Goal: Task Accomplishment & Management: Complete application form

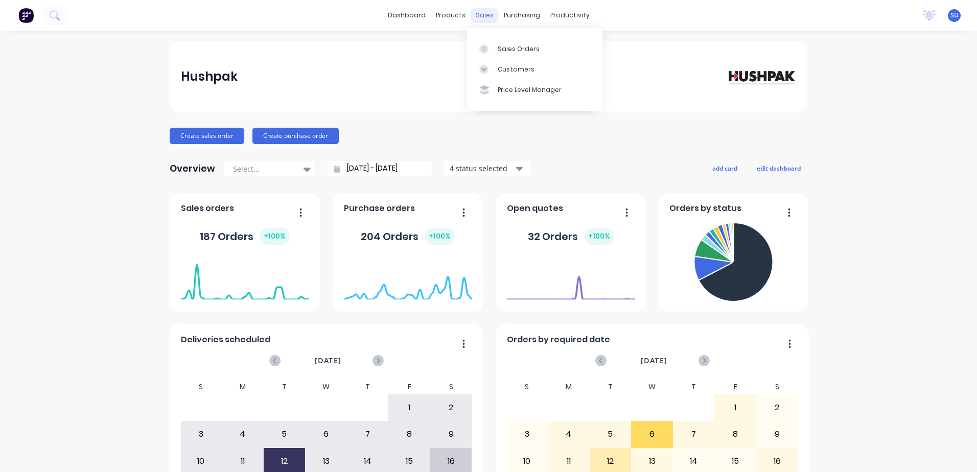
click at [485, 15] on div "sales" at bounding box center [485, 15] width 28 height 15
click at [518, 49] on div "Sales Orders" at bounding box center [519, 48] width 42 height 9
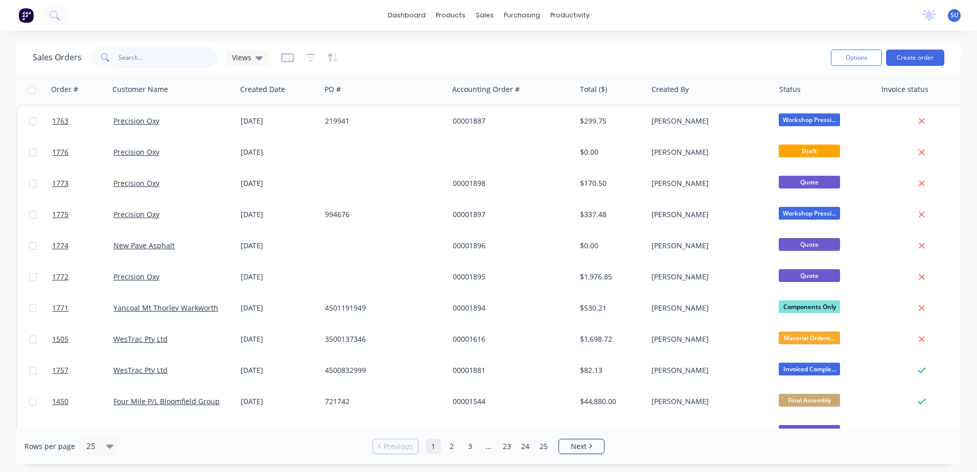
click at [178, 61] on input "text" at bounding box center [169, 58] width 100 height 20
type input "1229"
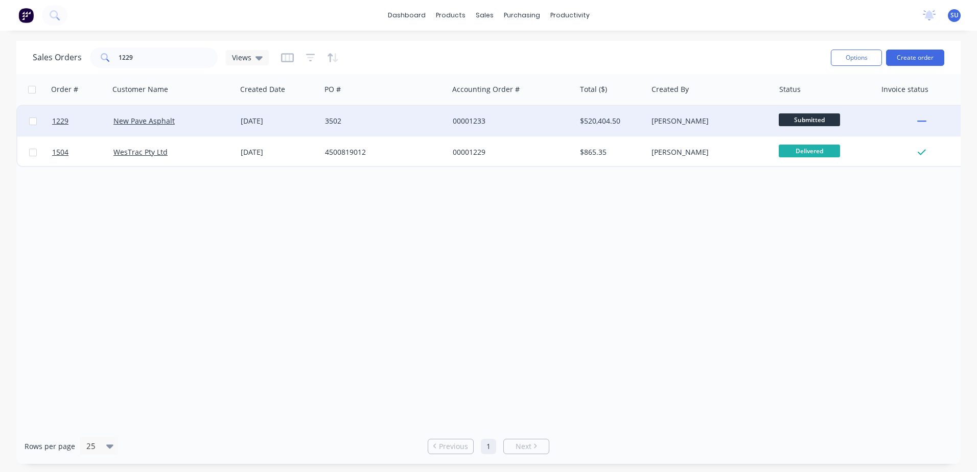
click at [159, 127] on div "New Pave Asphalt" at bounding box center [172, 121] width 127 height 31
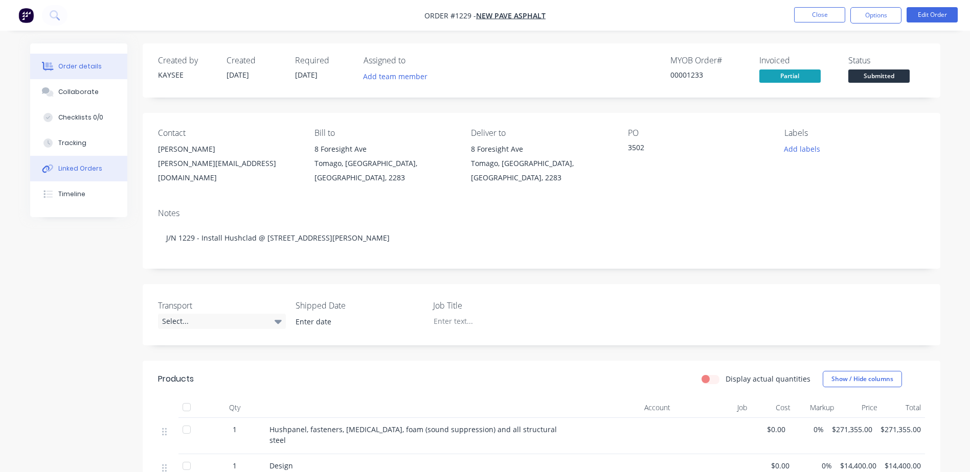
click at [76, 172] on div "Linked Orders" at bounding box center [80, 168] width 44 height 9
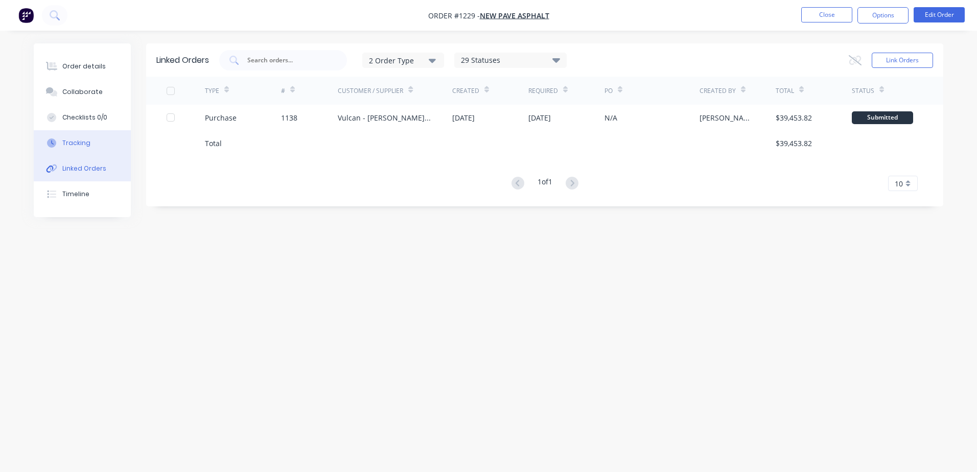
click at [66, 143] on div "Tracking" at bounding box center [76, 143] width 28 height 9
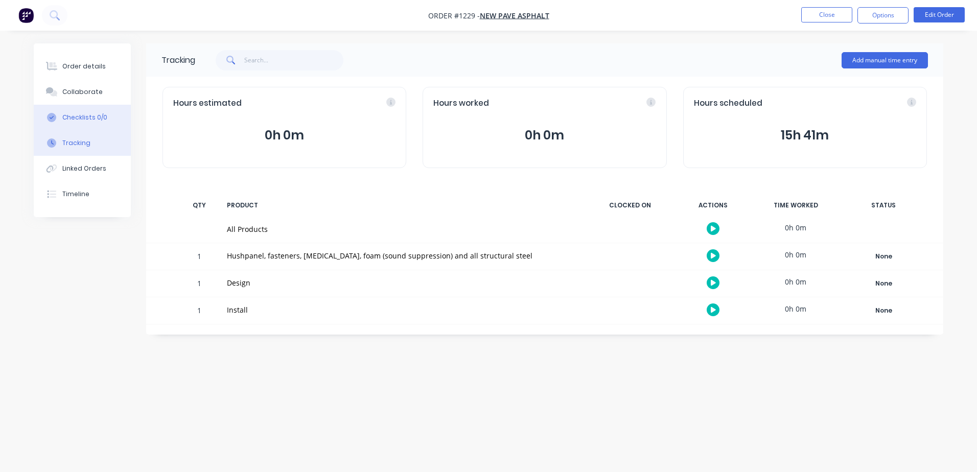
click at [81, 117] on div "Checklists 0/0" at bounding box center [84, 117] width 45 height 9
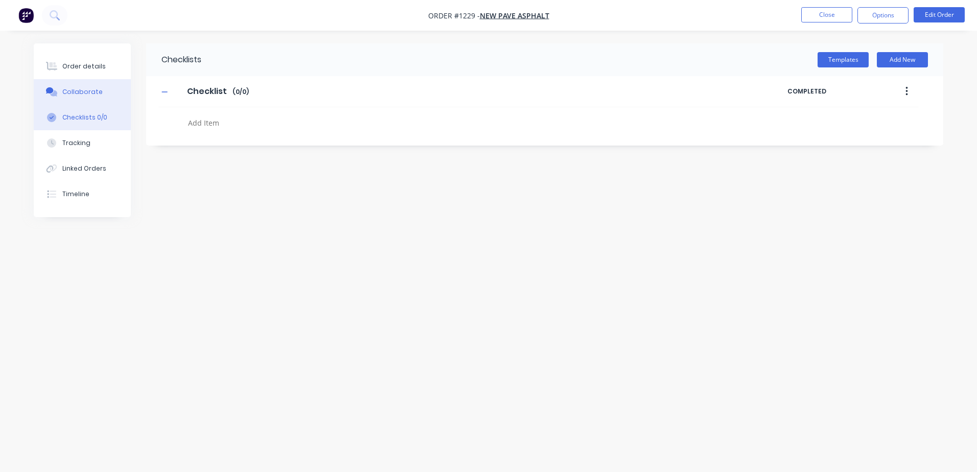
click at [79, 95] on div "Collaborate" at bounding box center [82, 91] width 40 height 9
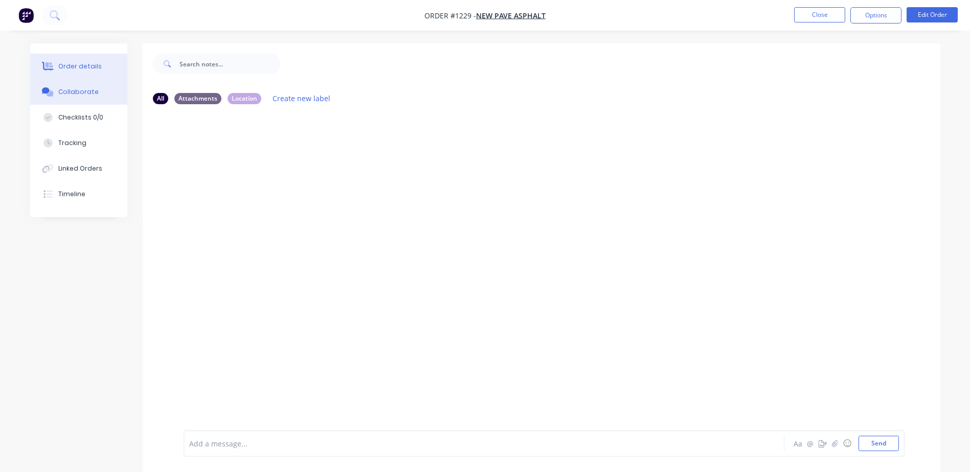
click at [81, 67] on div "Order details" at bounding box center [79, 66] width 43 height 9
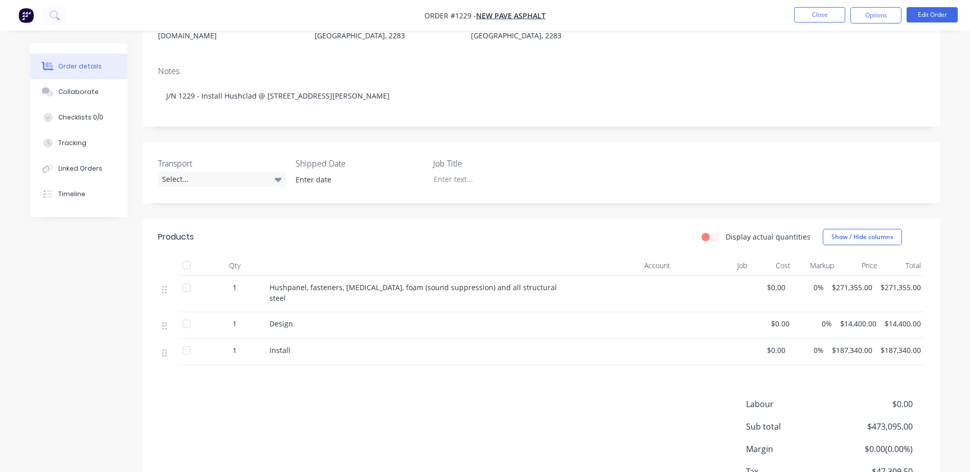
scroll to position [208, 0]
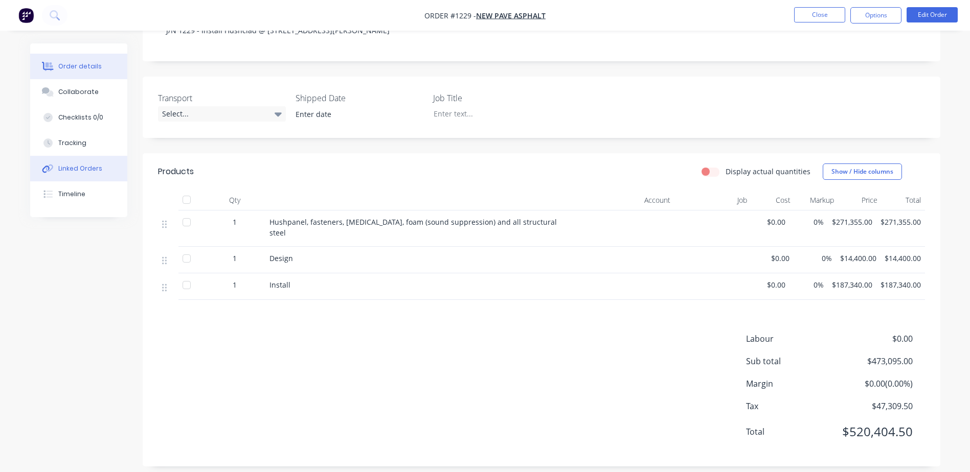
click at [70, 165] on div "Linked Orders" at bounding box center [80, 168] width 44 height 9
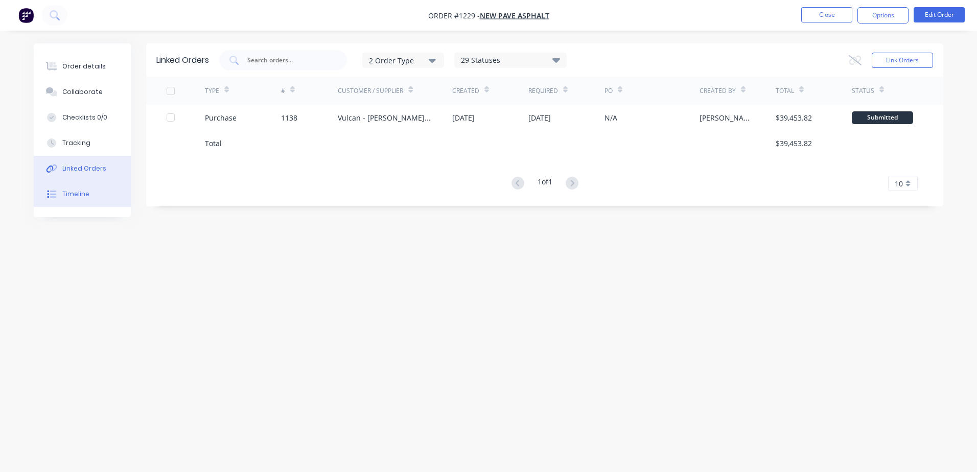
click at [87, 194] on div "Timeline" at bounding box center [75, 194] width 27 height 9
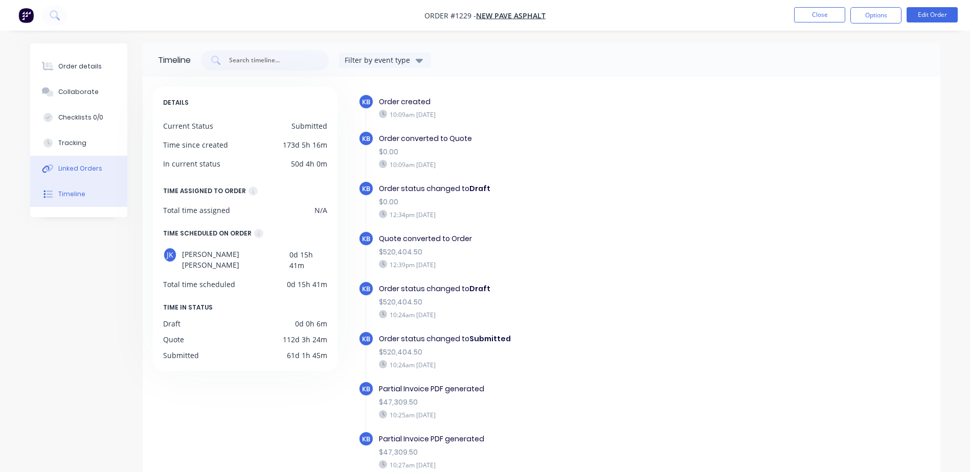
click at [85, 168] on div "Linked Orders" at bounding box center [80, 168] width 44 height 9
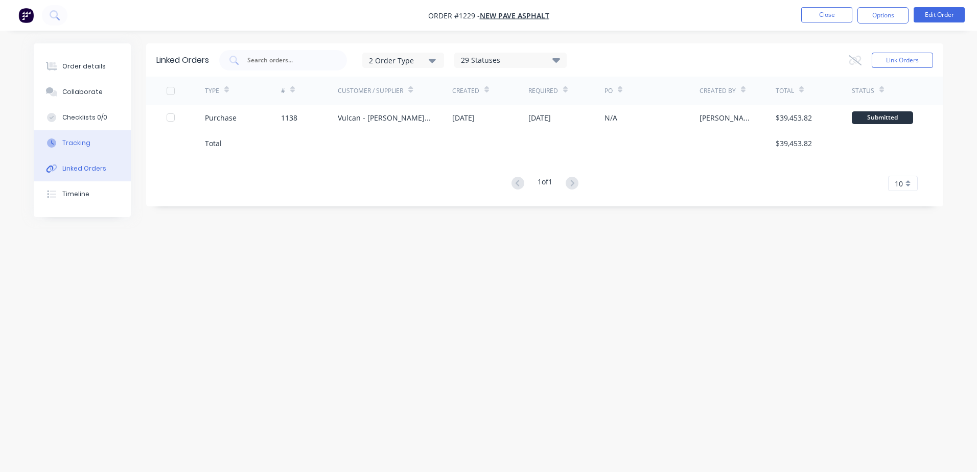
click at [91, 137] on button "Tracking" at bounding box center [82, 143] width 97 height 26
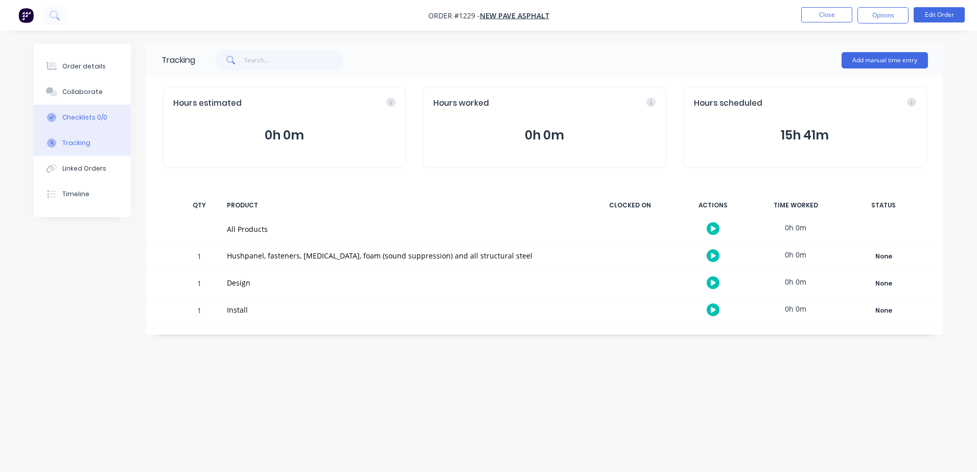
click at [80, 112] on button "Checklists 0/0" at bounding box center [82, 118] width 97 height 26
type textarea "x"
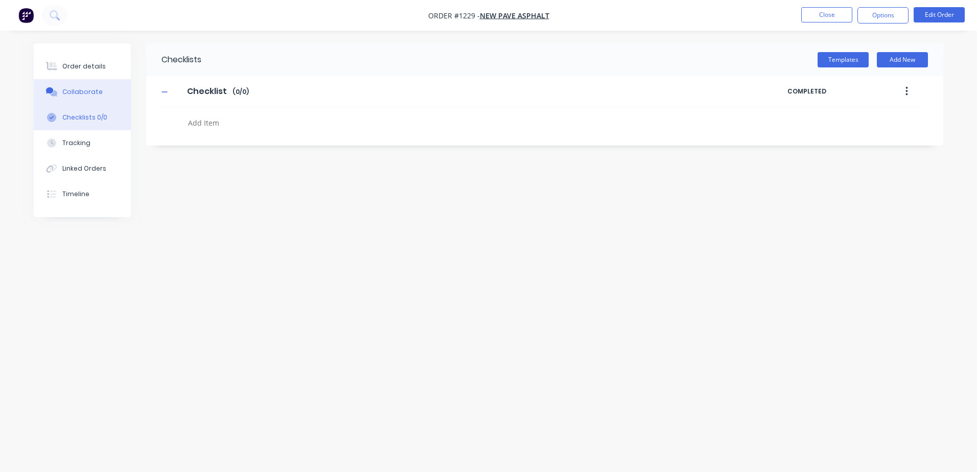
click at [77, 91] on div "Collaborate" at bounding box center [82, 91] width 40 height 9
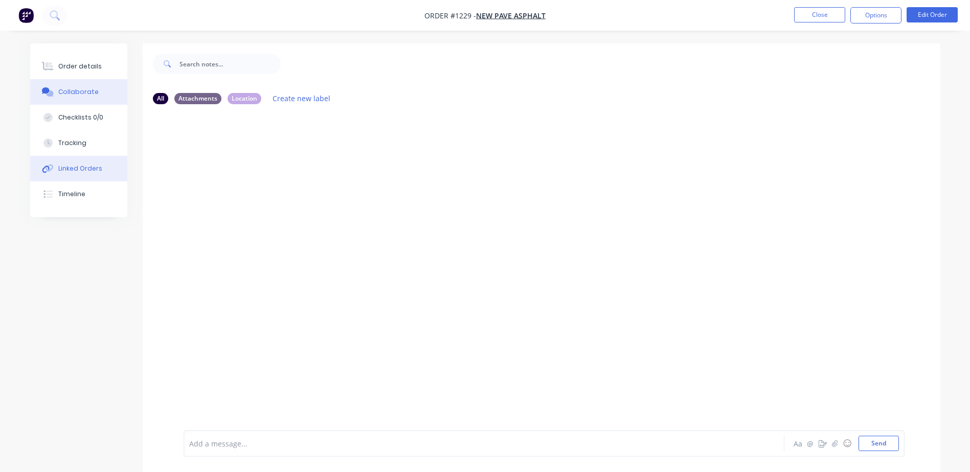
click at [76, 169] on div "Linked Orders" at bounding box center [80, 168] width 44 height 9
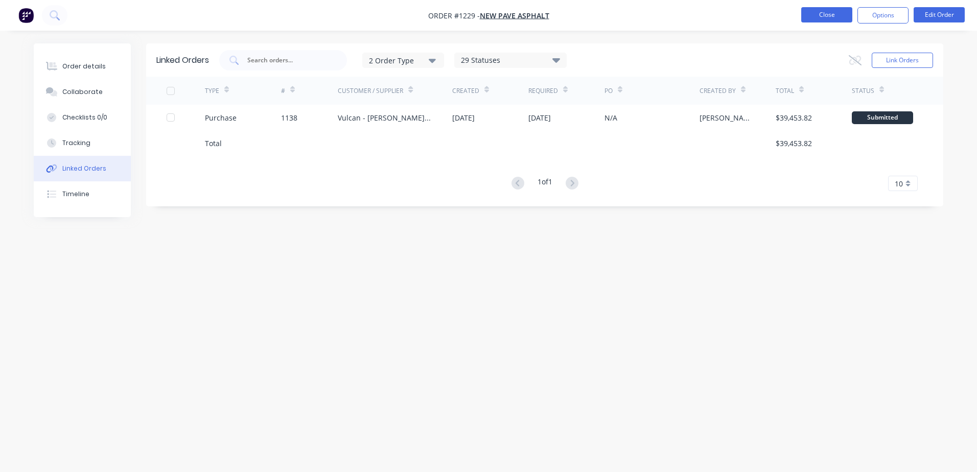
click at [830, 17] on button "Close" at bounding box center [826, 14] width 51 height 15
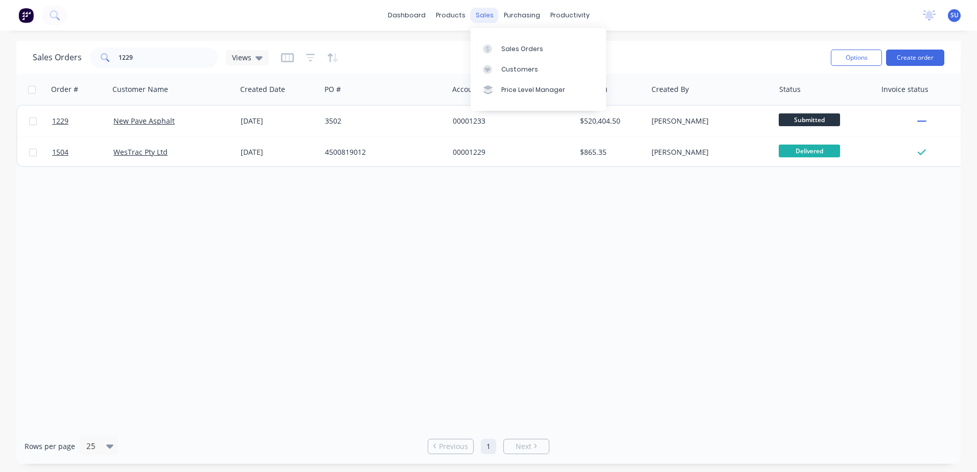
click at [486, 15] on div "sales" at bounding box center [485, 15] width 28 height 15
click at [525, 55] on link "Sales Orders" at bounding box center [538, 48] width 135 height 20
click at [514, 51] on div "Sales Orders" at bounding box center [522, 48] width 42 height 9
click at [523, 15] on div "purchasing" at bounding box center [522, 15] width 47 height 15
click at [548, 48] on div "Purchase Orders" at bounding box center [555, 48] width 54 height 9
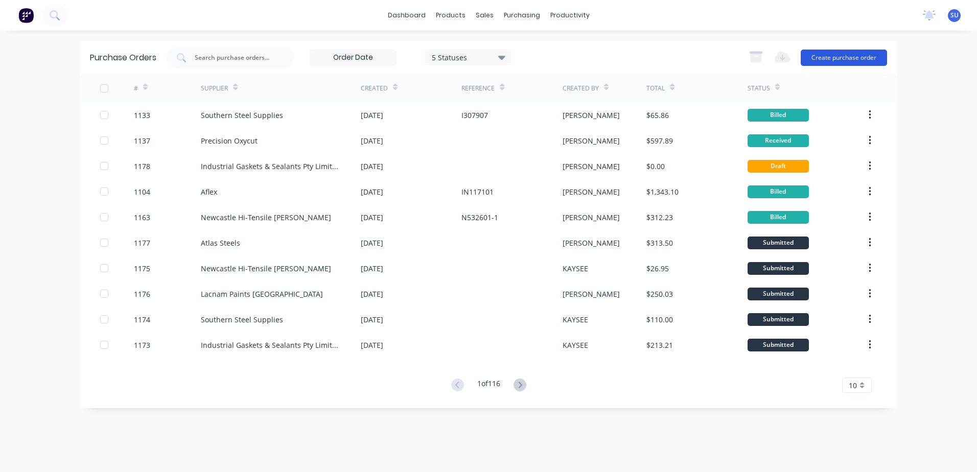
click at [844, 59] on button "Create purchase order" at bounding box center [844, 58] width 86 height 16
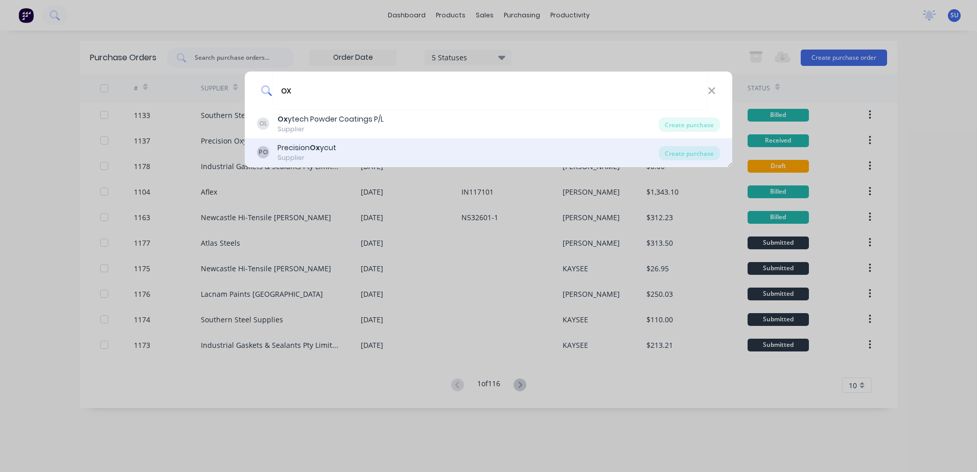
type input "ox"
click at [343, 150] on div "PO Precision Ox ycut Supplier" at bounding box center [458, 153] width 402 height 20
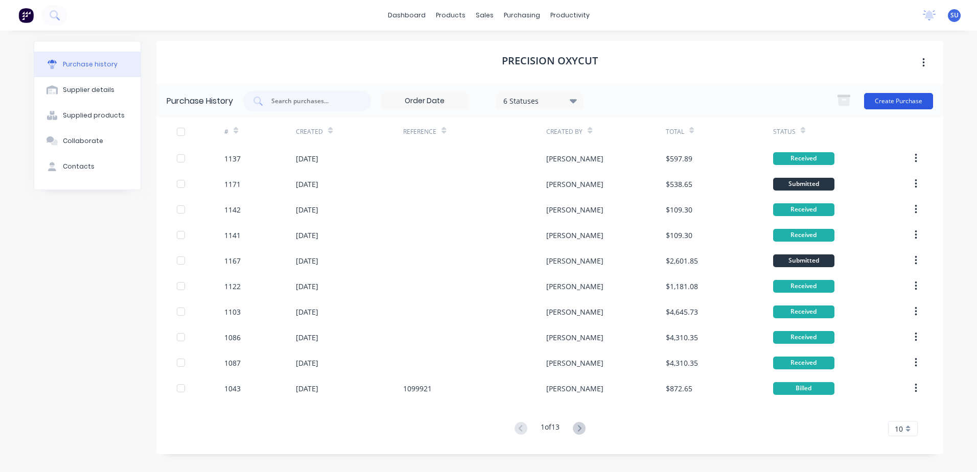
click at [900, 101] on button "Create Purchase" at bounding box center [898, 101] width 69 height 16
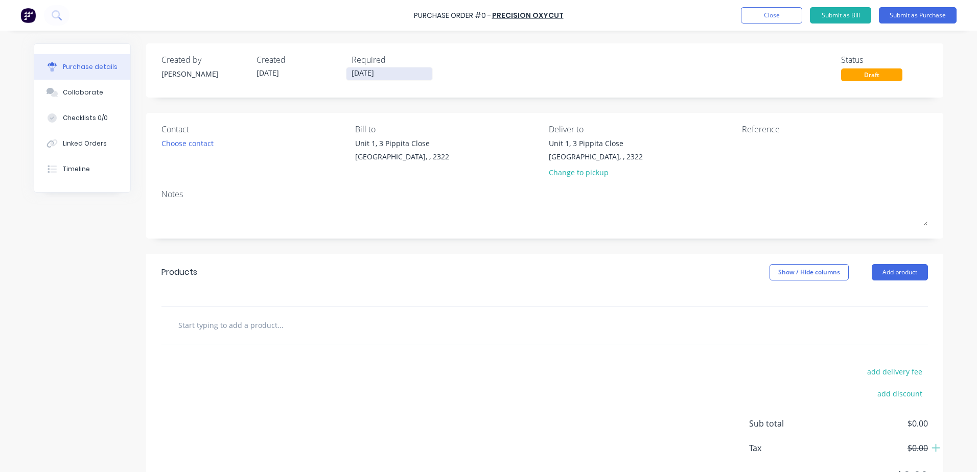
click at [385, 71] on input "[DATE]" at bounding box center [390, 73] width 86 height 13
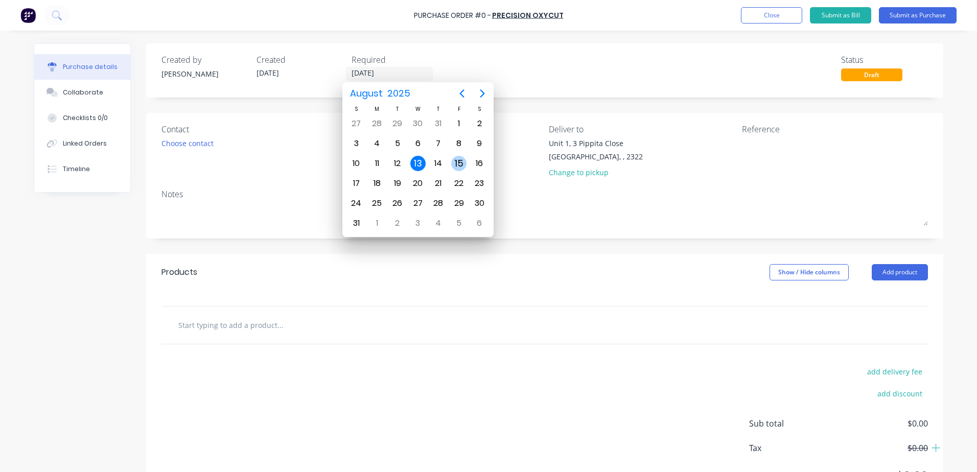
click at [460, 162] on div "15" at bounding box center [458, 163] width 15 height 15
type input "[DATE]"
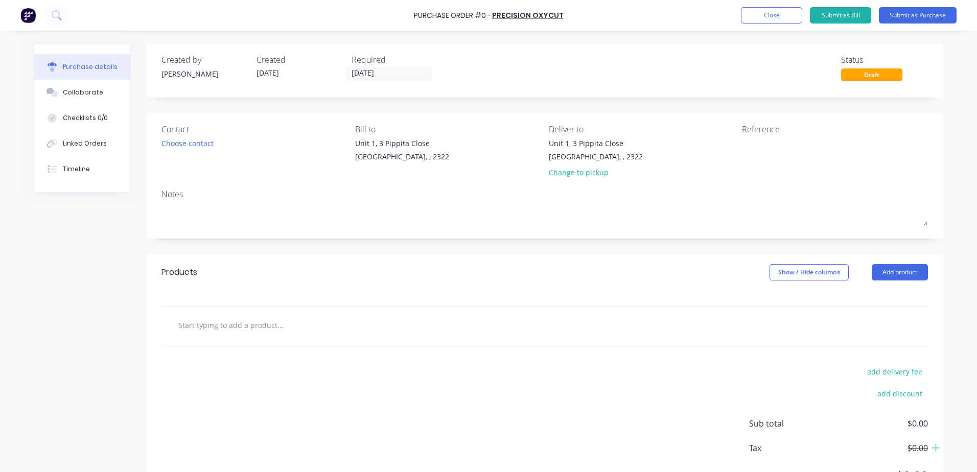
click at [222, 195] on div "Notes" at bounding box center [545, 194] width 767 height 12
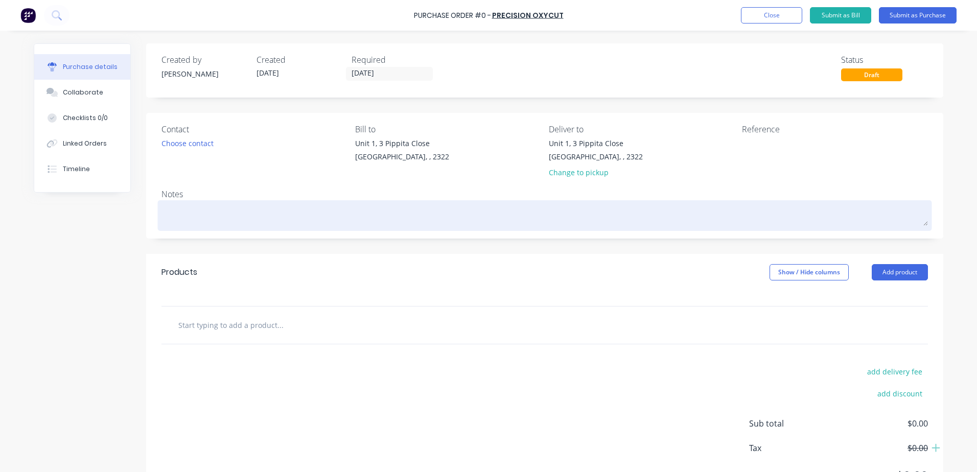
click at [210, 215] on textarea at bounding box center [545, 214] width 767 height 23
type textarea "x"
type textarea "W"
type textarea "x"
type textarea "Wa"
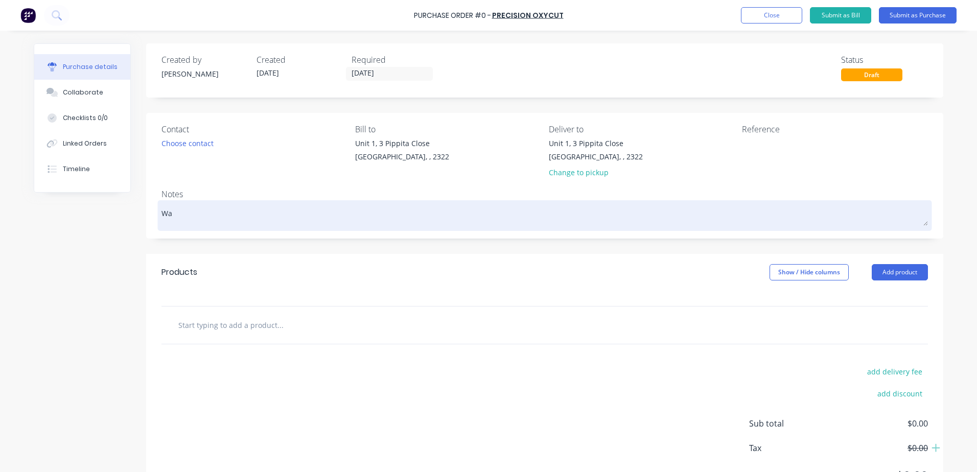
type textarea "x"
type textarea "War"
type textarea "x"
type textarea "Warn"
type textarea "x"
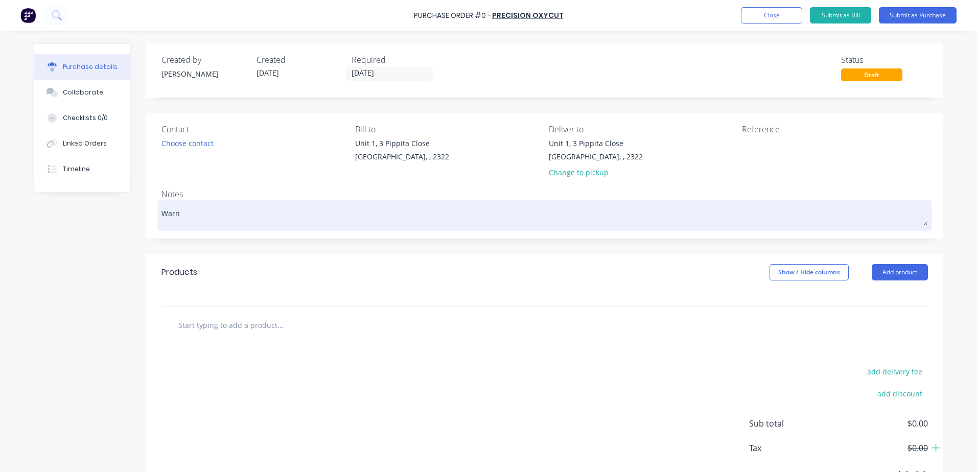
type textarea "[PERSON_NAME]"
type textarea "x"
type textarea "Warner"
type textarea "x"
type textarea "Warnerv"
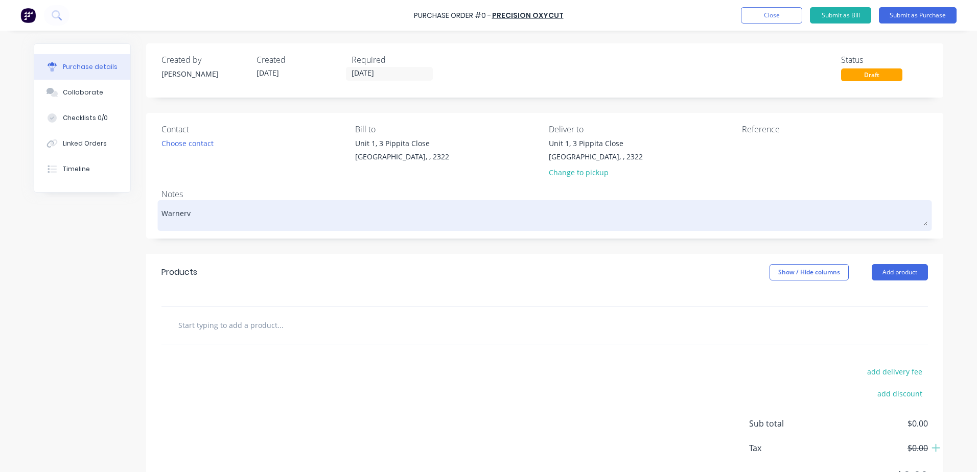
type textarea "x"
type textarea "Warnerva"
type textarea "x"
type textarea "Warnerval"
type textarea "x"
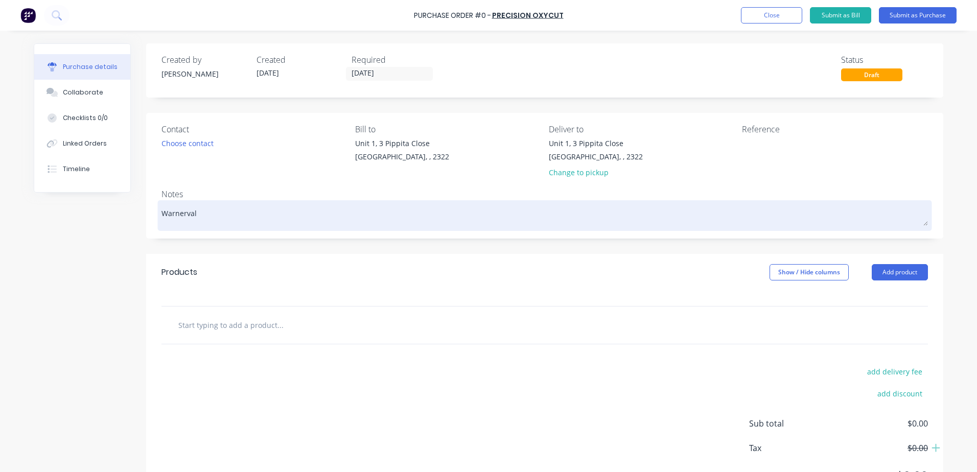
type textarea "Warnervale"
type textarea "x"
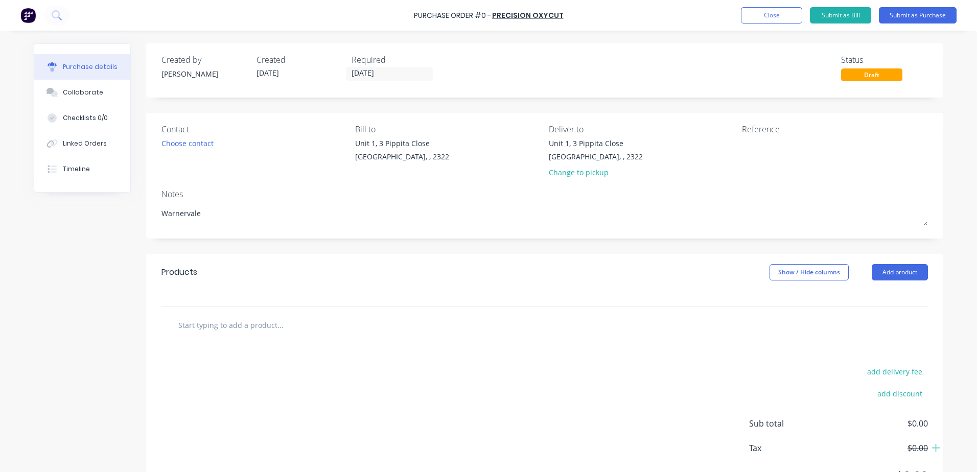
type textarea "Warnervale"
type textarea "x"
type textarea "Warnervale"
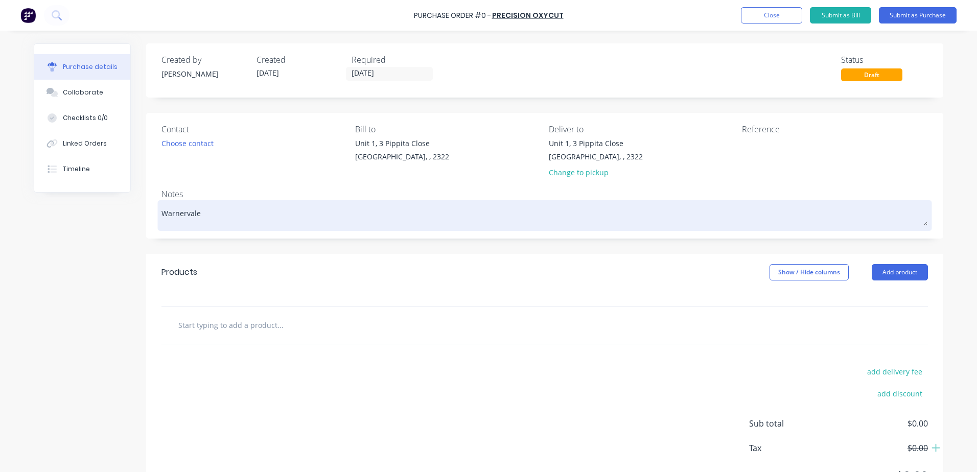
click at [235, 215] on textarea "Warnervale" at bounding box center [545, 214] width 767 height 23
type textarea "x"
type textarea "Warnervale 1"
type textarea "x"
type textarea "Warnervale 12"
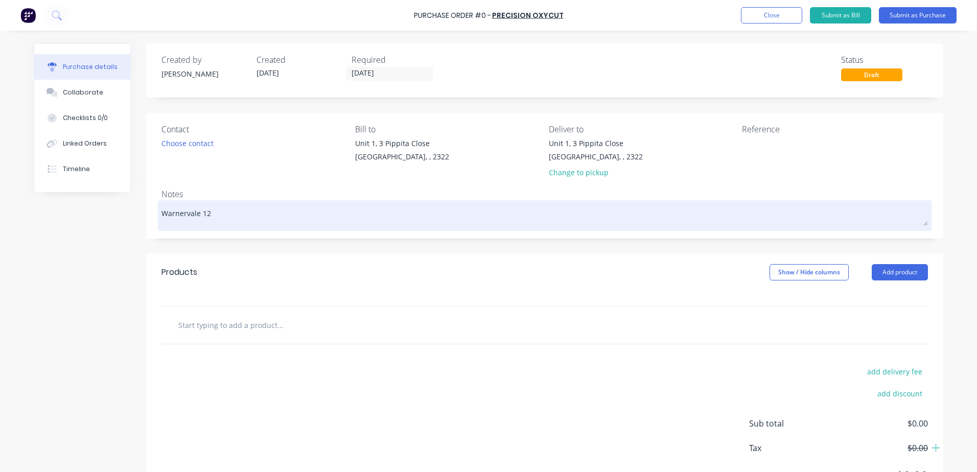
type textarea "x"
type textarea "Warnervale 122"
type textarea "x"
type textarea "Warnervale 1229"
click at [195, 213] on textarea "Warnervale 1229" at bounding box center [545, 214] width 767 height 23
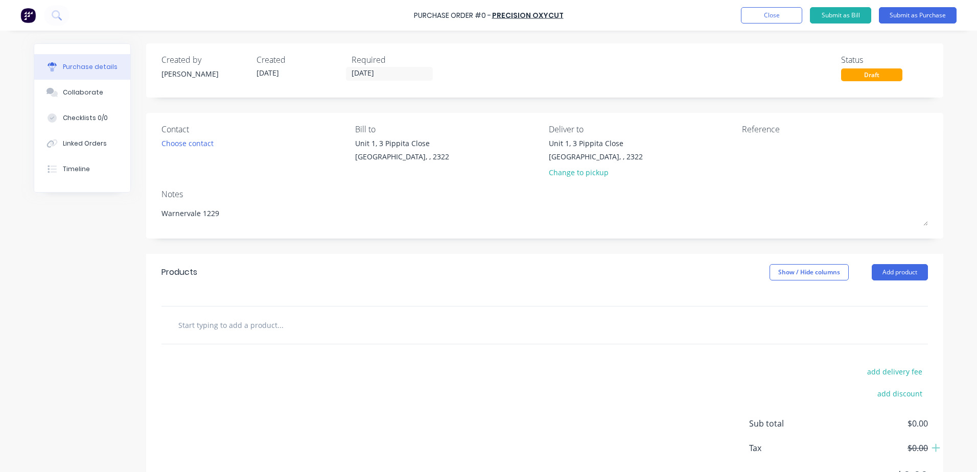
type textarea "x"
type textarea "Warnervale 1229"
type textarea "x"
type textarea "Warnervale P 1229"
type textarea "x"
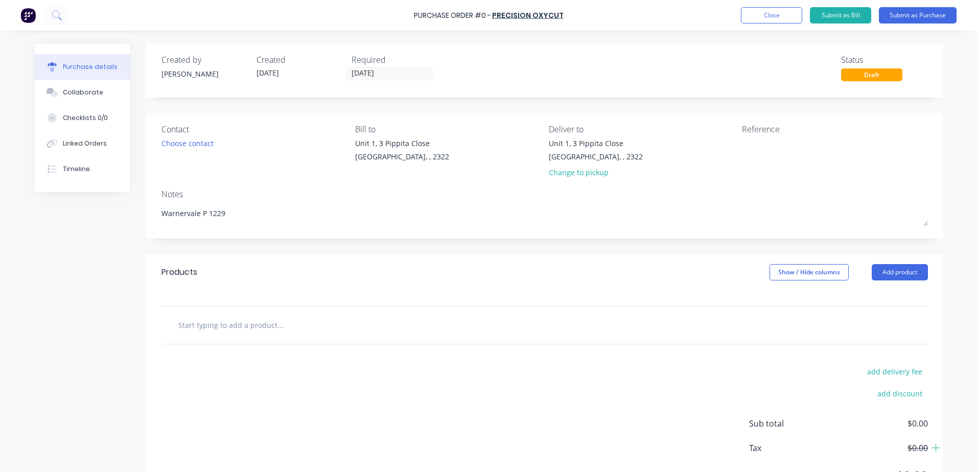
type textarea "Warnervale Pr 1229"
type textarea "x"
type textarea "Warnervale Pro 1229"
type textarea "x"
type textarea "Warnervale Proj 1229"
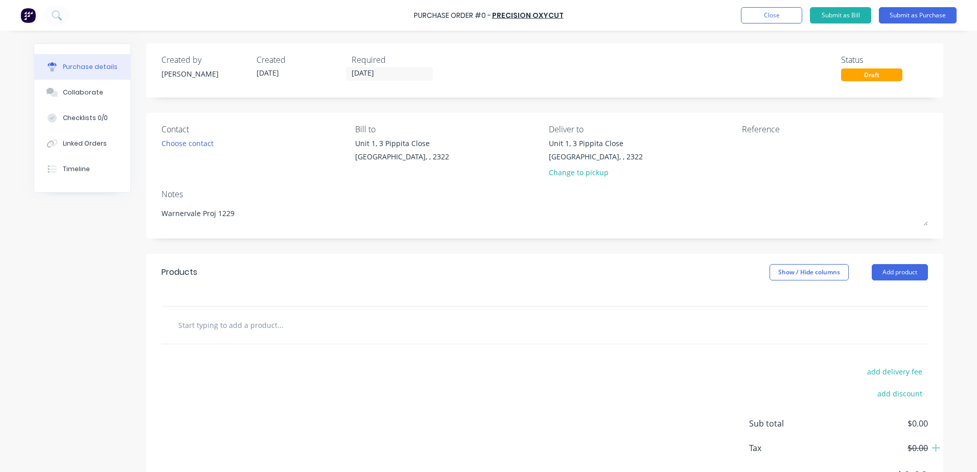
type textarea "x"
type textarea "Warnervale Proje 1229"
type textarea "x"
type textarea "Warnervale Projec 1229"
type textarea "x"
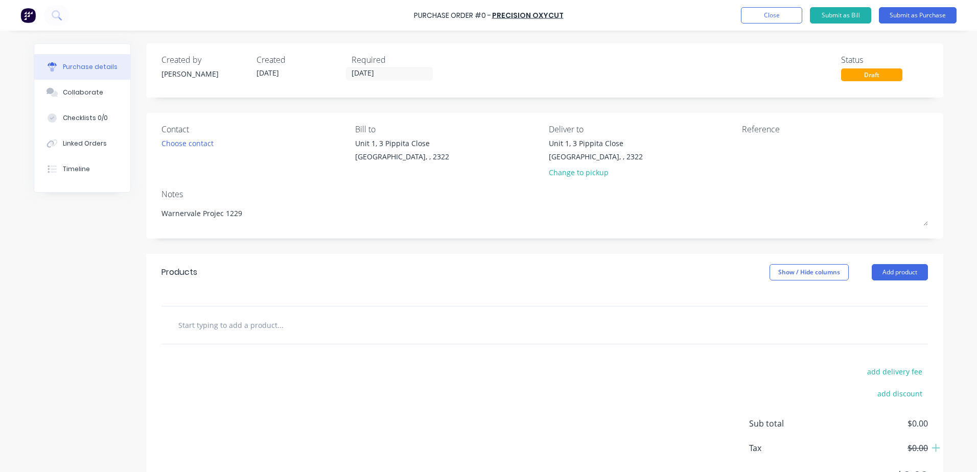
type textarea "Warnervale Project 1229"
type textarea "x"
type textarea "Warnervale Project 1229"
type textarea "x"
type textarea "Warnervale Project b 1229"
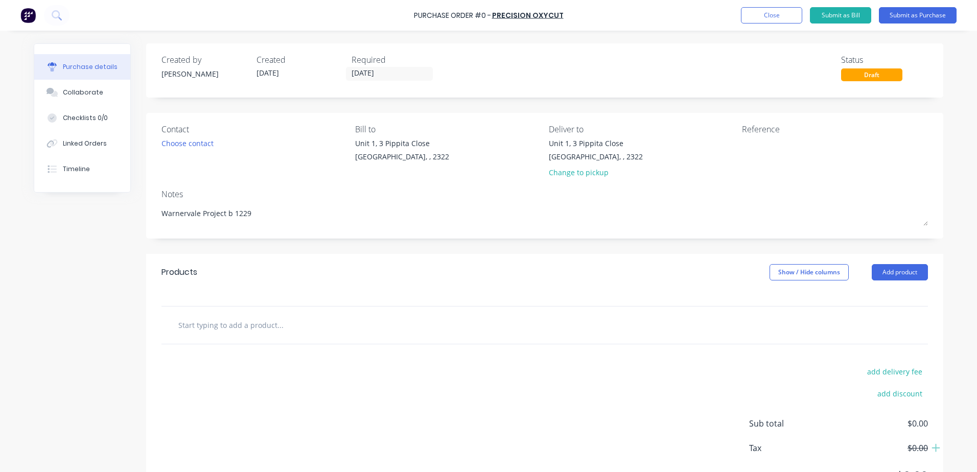
type textarea "x"
type textarea "Warnervale Project ba 1229"
type textarea "x"
type textarea "Warnervale Project bas 1229"
type textarea "x"
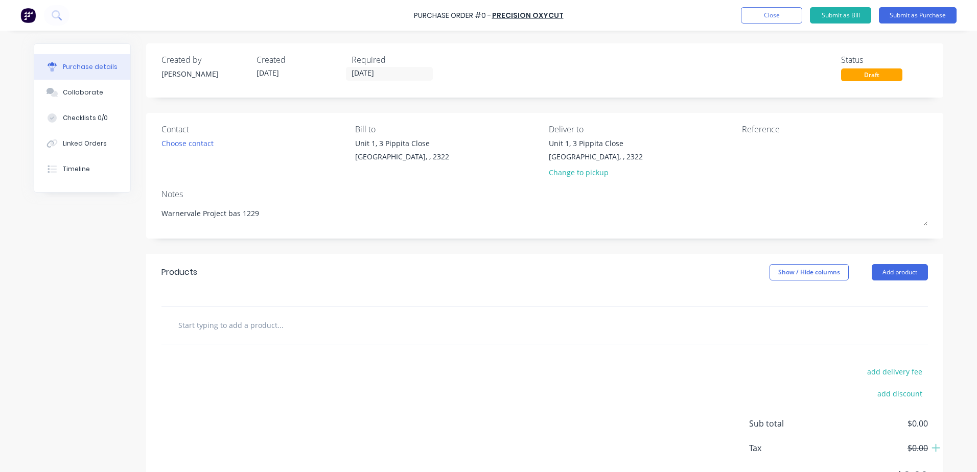
type textarea "Warnervale Project base 1229"
type textarea "x"
type textarea "Warnervale Project base 1229"
type textarea "x"
type textarea "Warnervale Project base p 1229"
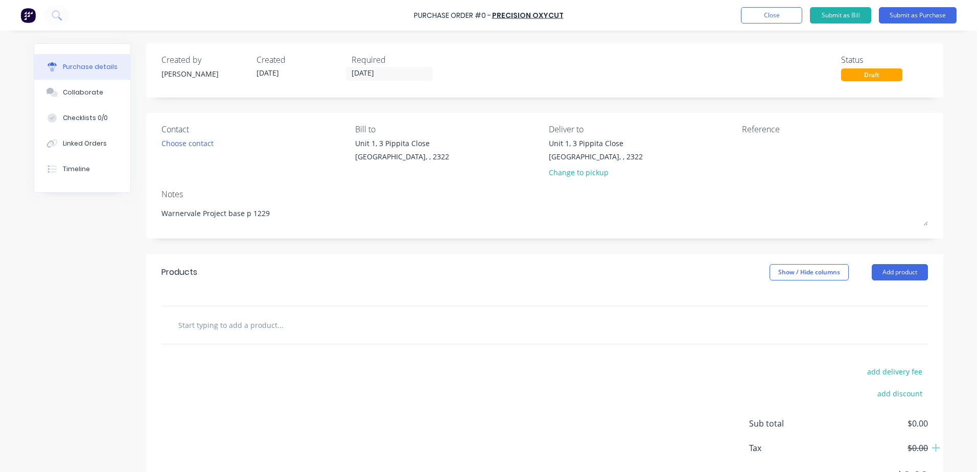
type textarea "x"
type textarea "Warnervale Project base pl 1229"
type textarea "x"
type textarea "Warnervale Project base pla 1229"
type textarea "x"
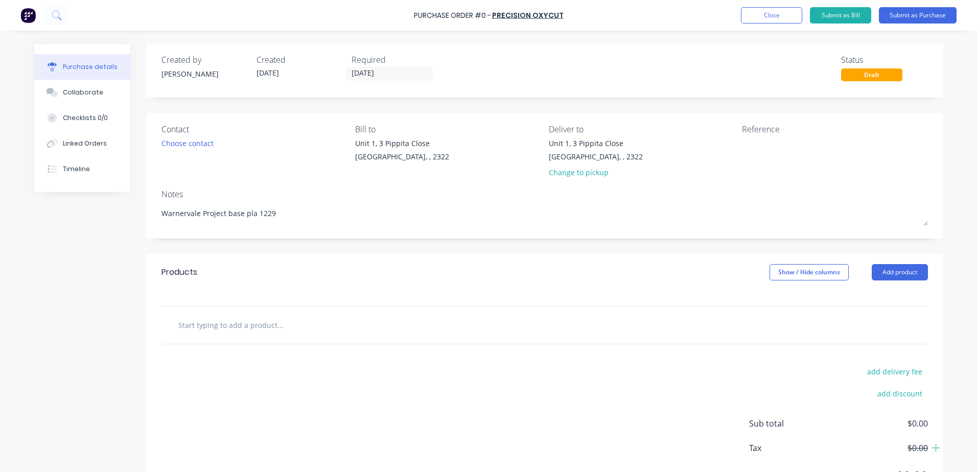
type textarea "Warnervale Project base plat 1229"
type textarea "x"
type textarea "Warnervale Project base plate 1229"
type textarea "x"
type textarea "Warnervale Project base plates 1229"
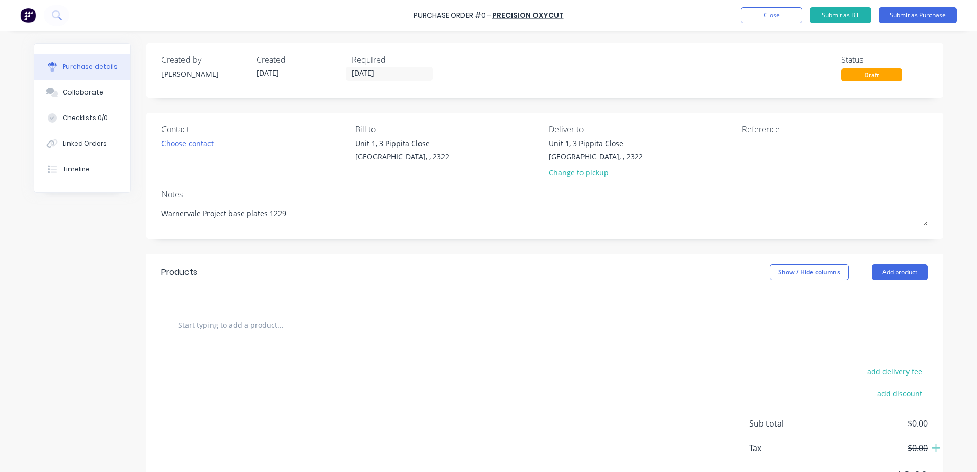
type textarea "x"
type textarea "Warnervale Project base plates 1229"
type textarea "x"
type textarea "Warnervale Project base plates J 1229"
type textarea "x"
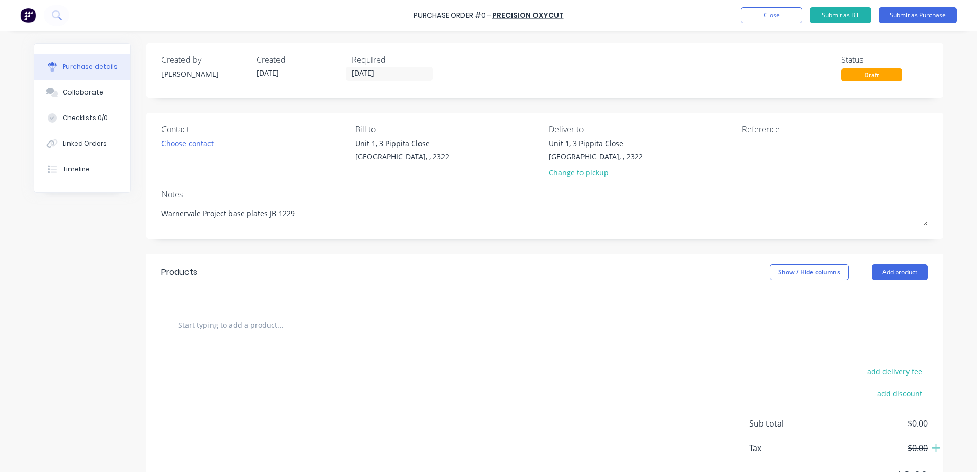
type textarea "Warnervale Project base plates JB 1229"
type textarea "x"
type textarea "Warnervale Project base plates JB 1229"
click at [220, 325] on input "text" at bounding box center [280, 325] width 204 height 20
type textarea "x"
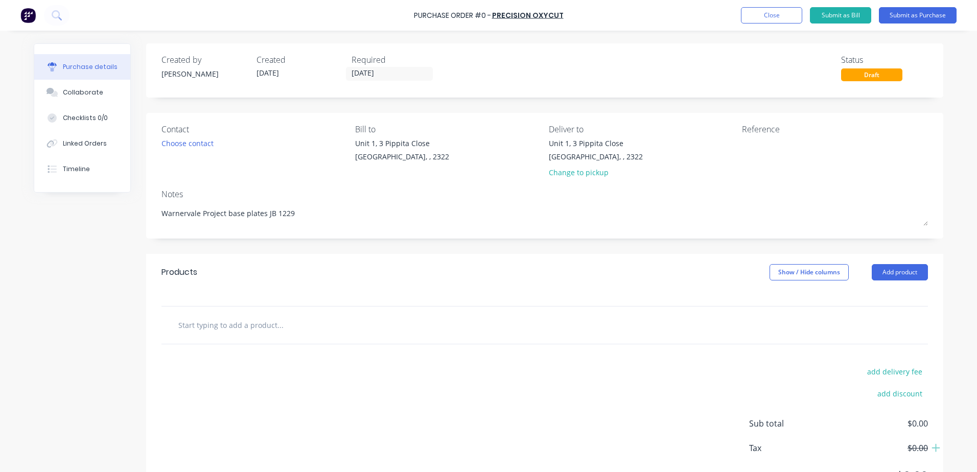
type input "s"
type textarea "x"
type input "sU"
type textarea "x"
type input "sUP"
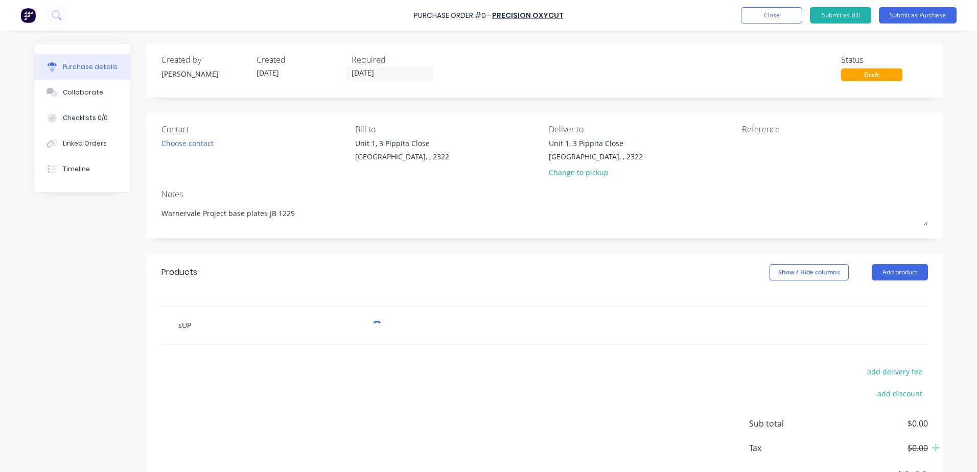
type textarea "x"
type input "sUPP"
type textarea "x"
type input "sUPPL"
type textarea "x"
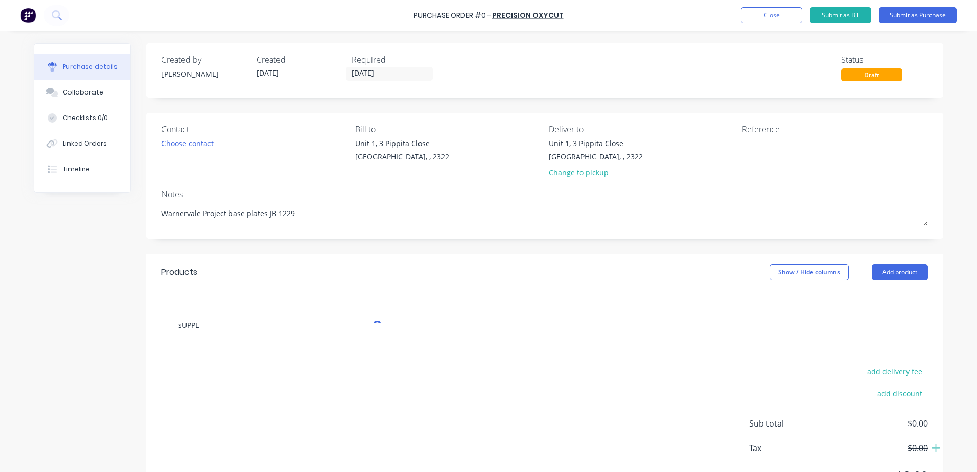
type input "sUPPLY"
type textarea "x"
type input "sUPPLY"
type textarea "x"
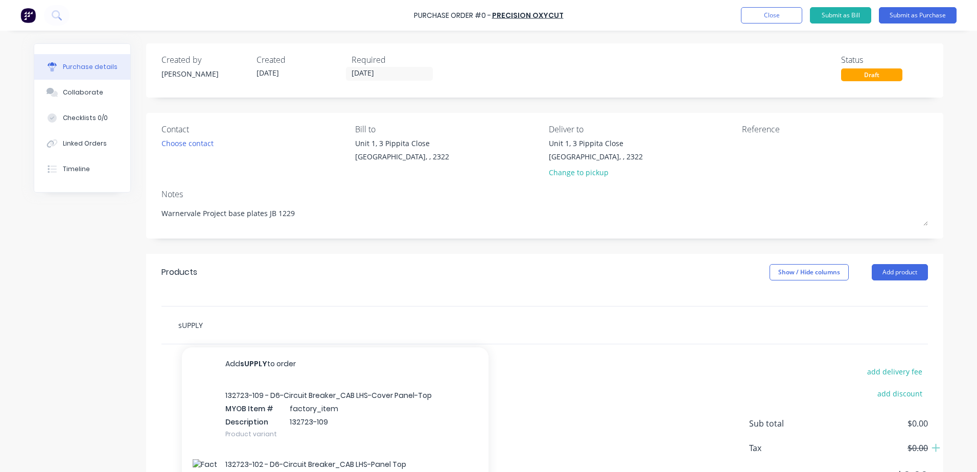
type input "sUPPLY"
type textarea "x"
type input "supply"
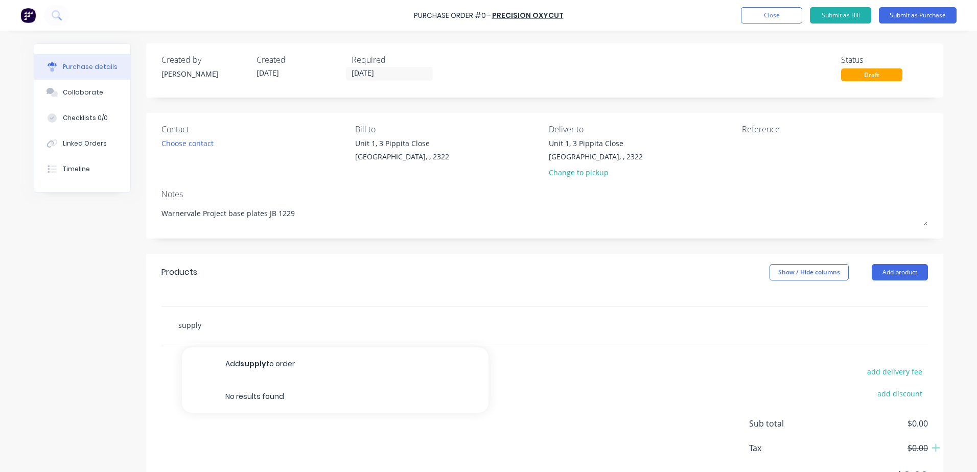
drag, startPoint x: 178, startPoint y: 324, endPoint x: 204, endPoint y: 305, distance: 32.3
click at [178, 324] on input "supply" at bounding box center [280, 325] width 204 height 20
type textarea "x"
type input "upply"
type textarea "x"
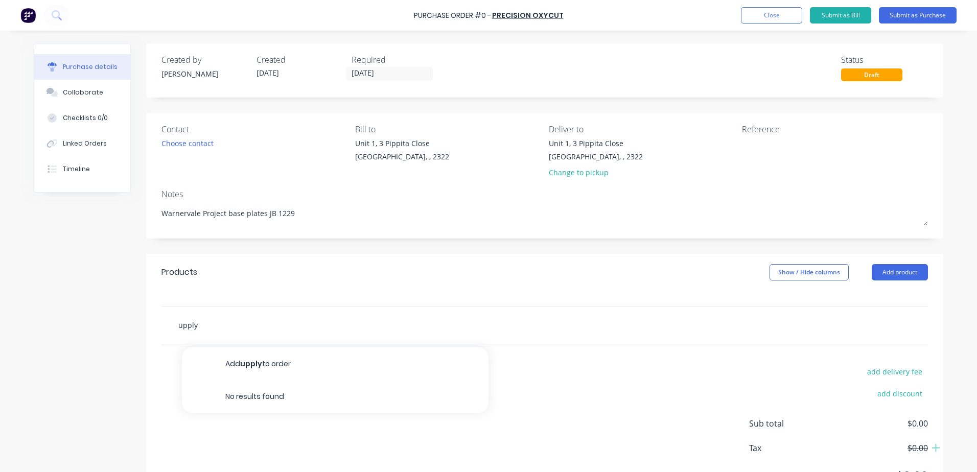
type input "supply"
type textarea "x"
type input "upply"
type textarea "x"
type input "Supply"
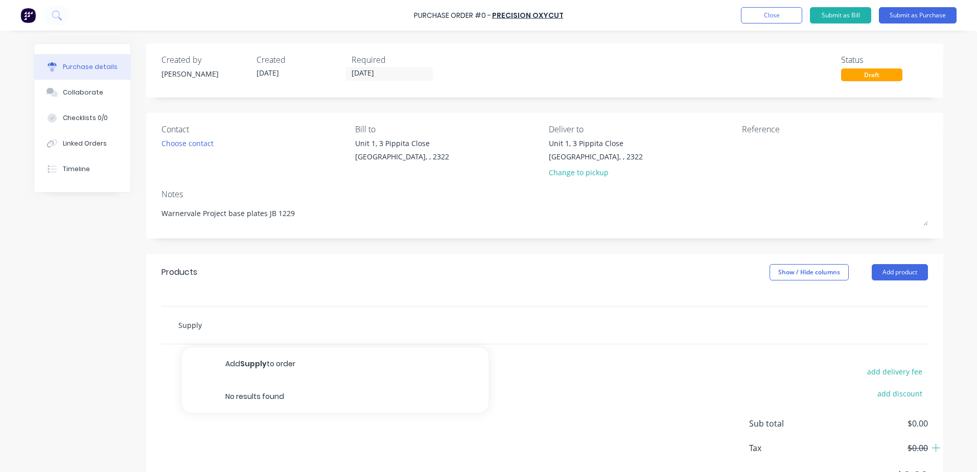
click at [242, 324] on input "Supply" at bounding box center [280, 325] width 204 height 20
type textarea "x"
type input "Supply A"
type textarea "x"
type input "Supply AS"
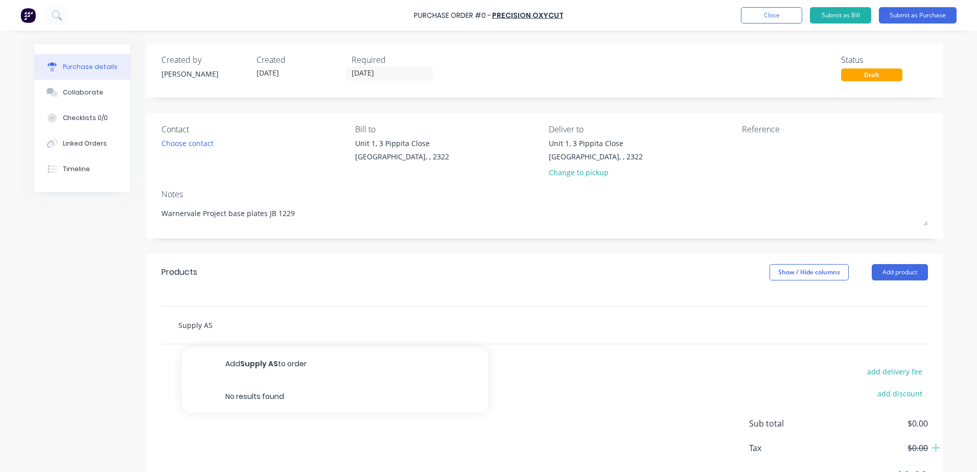
type textarea "x"
type input "Supply AS"
type textarea "x"
type input "Supply AS"
type textarea "x"
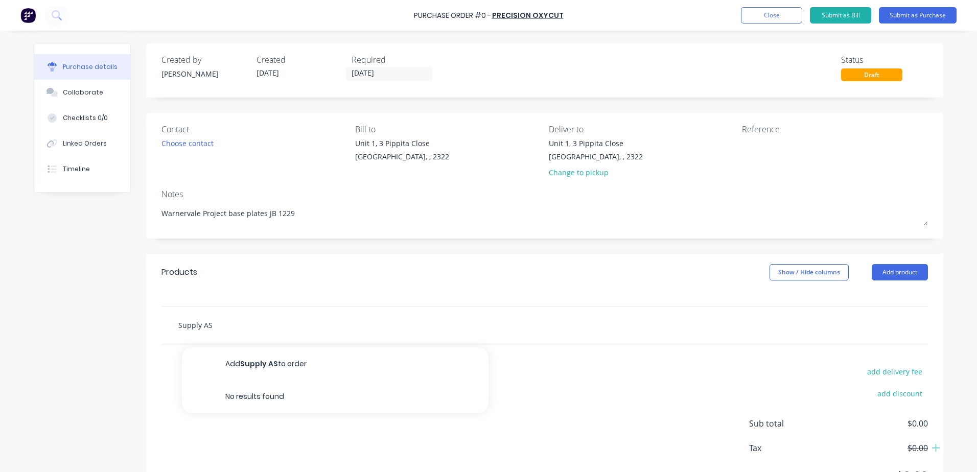
type input "Supply A"
type textarea "x"
type input "Supply"
type textarea "x"
type input "Supply a"
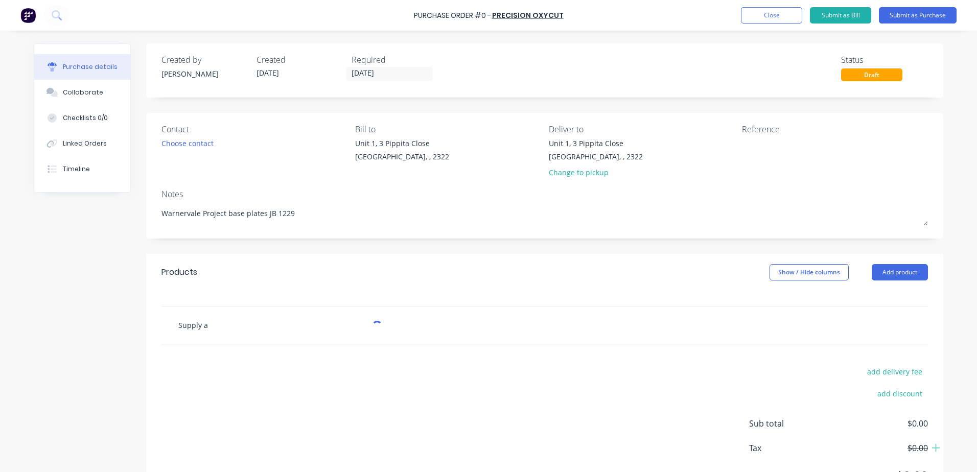
type textarea "x"
type input "Supply as"
type textarea "x"
type input "Supply as"
type textarea "x"
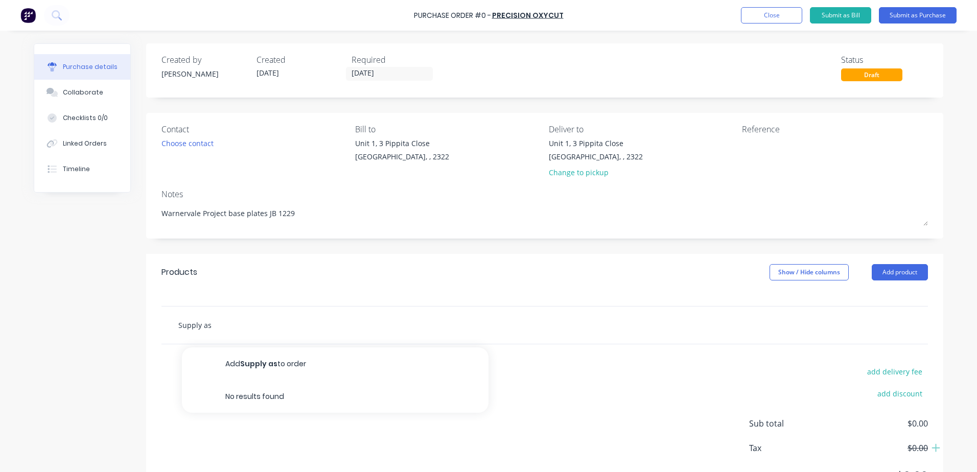
type input "Supply as p"
type textarea "x"
type input "Supply as pe"
type textarea "x"
type input "Supply as per"
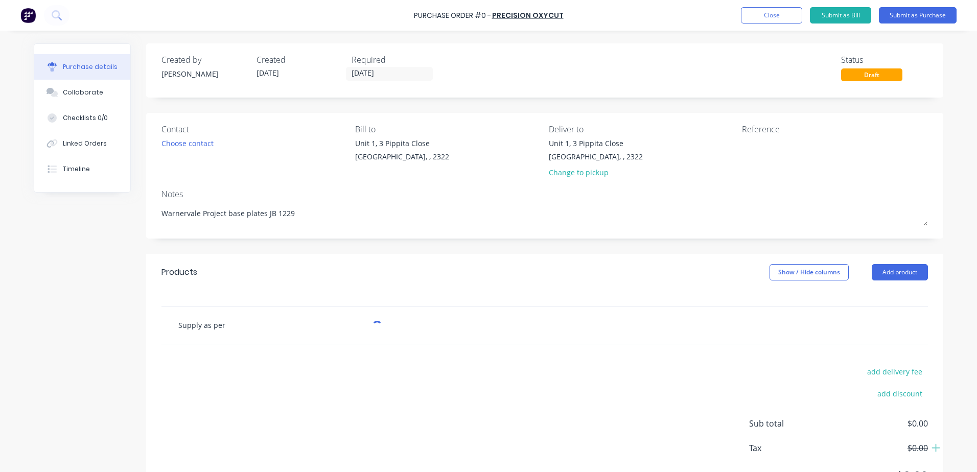
type textarea "x"
type input "Supply as per"
type textarea "x"
type input "Supply as per q"
type textarea "x"
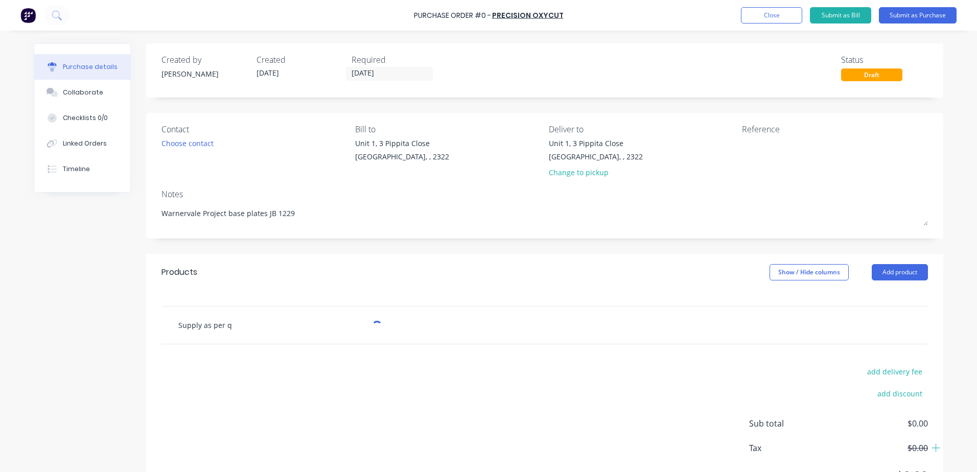
type input "Supply as per qu"
type textarea "x"
type input "Supply as per quo"
type textarea "x"
type input "Supply as per quot"
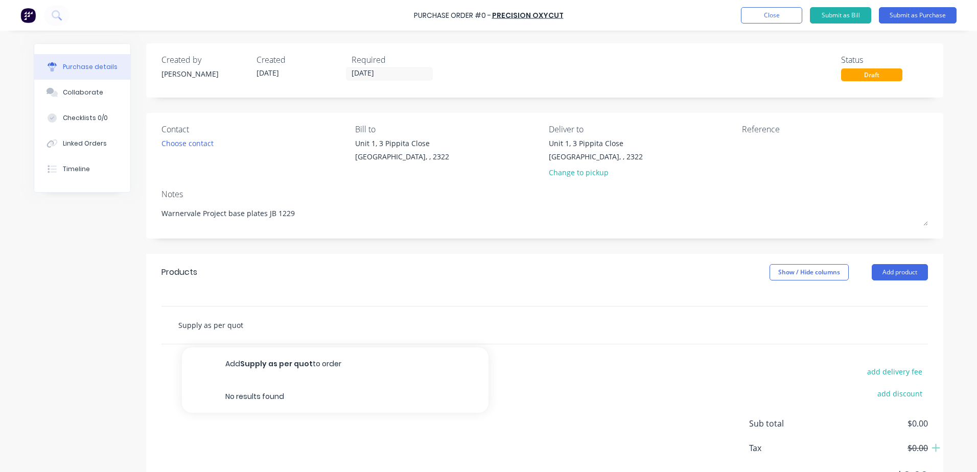
type textarea "x"
type input "Supply as per quote"
type textarea "x"
type input "Supply as per quote"
type textarea "x"
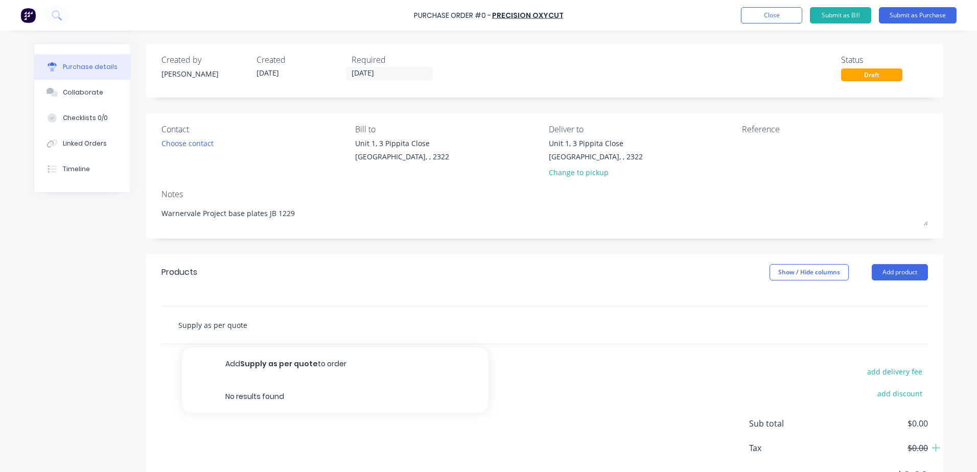
type input "Supply as per quote 2"
type textarea "x"
type input "Supply as per quote 23"
type textarea "x"
type input "Supply as per quote 234"
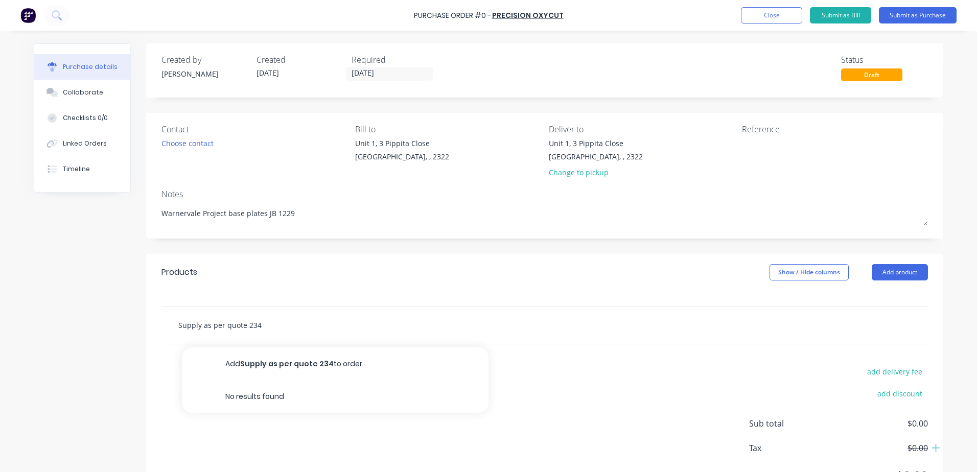
type textarea "x"
type input "Supply as per quote 2341"
type textarea "x"
type input "Supply as per quote 23418"
type textarea "x"
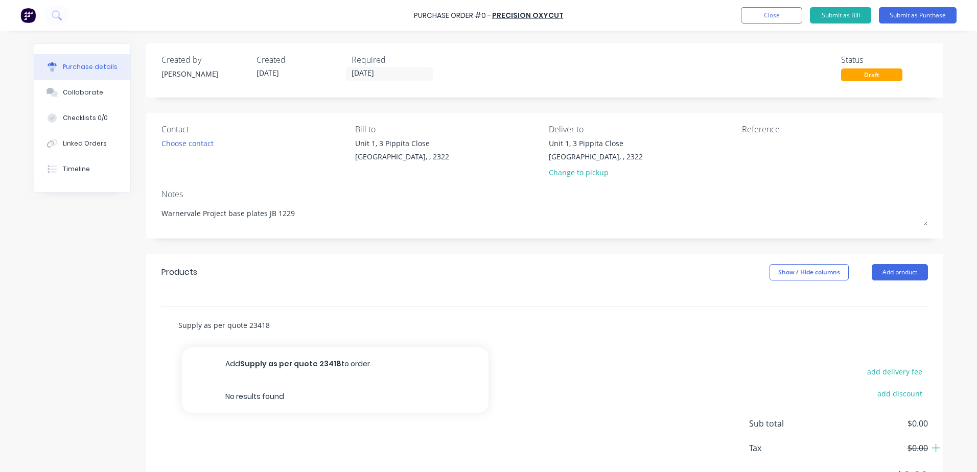
type input "Supply as per quote 234189"
type textarea "x"
type input "Supply as per quote 2341891"
type textarea "x"
type input "Supply as per quote 2341891"
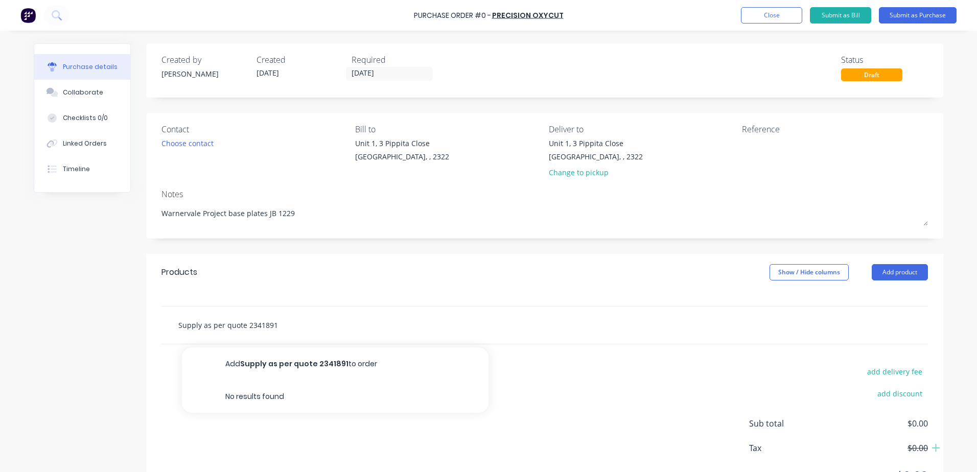
type textarea "x"
type input "Supply as per quote 2341891 p"
type textarea "x"
type input "Supply as per quote 2341891 pl"
type textarea "x"
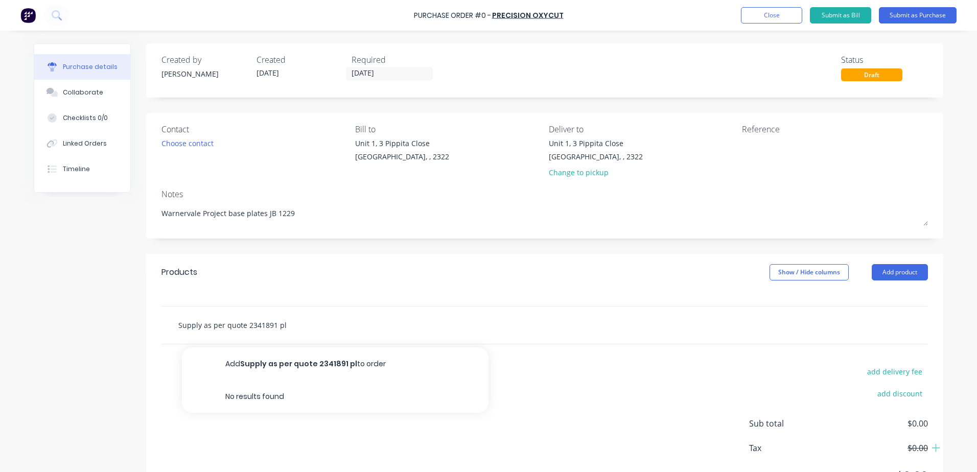
type input "Supply as per quote 2341891 p"
type textarea "x"
type input "Supply as per quote 2341891"
type textarea "x"
type input "Supply as per quote 2341891 b"
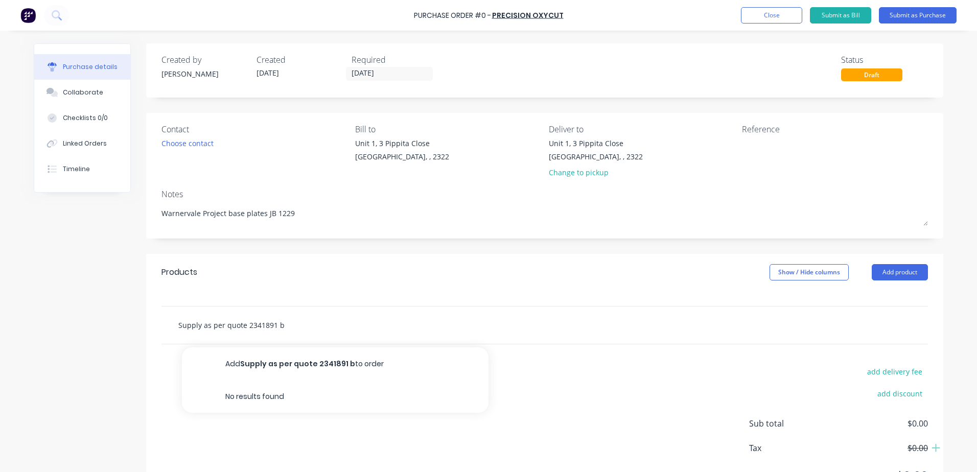
type textarea "x"
type input "Supply as per quote 2341891 ba"
type textarea "x"
type input "Supply as per quote 2341891 bas"
type textarea "x"
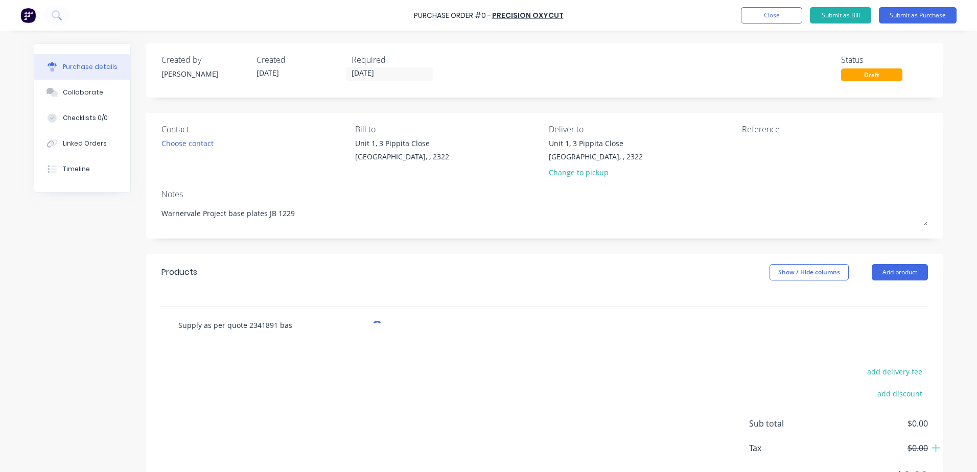
type input "Supply as per quote 2341891 base"
type textarea "x"
type input "Supply as per quote 2341891 base"
type textarea "x"
type input "Supply as per quote 2341891 base p"
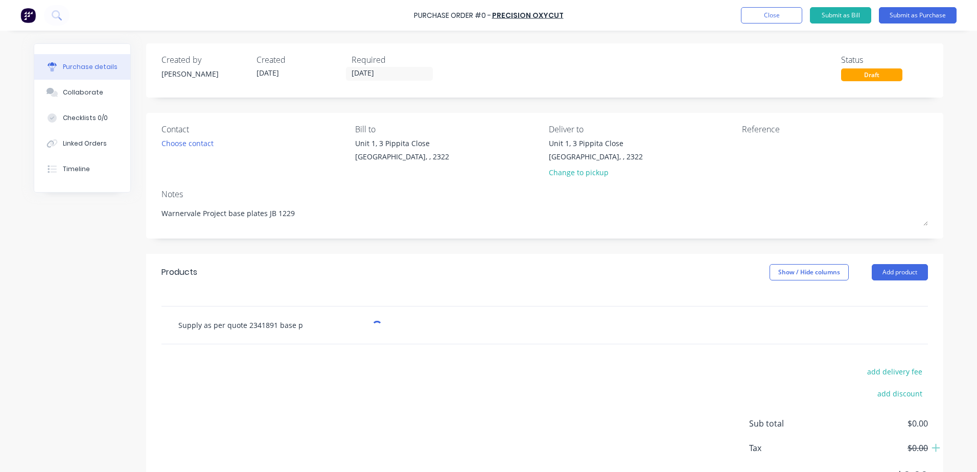
type textarea "x"
type input "Supply as per quote 2341891 base pl"
type textarea "x"
type input "Supply as per quote 2341891 base pla"
type textarea "x"
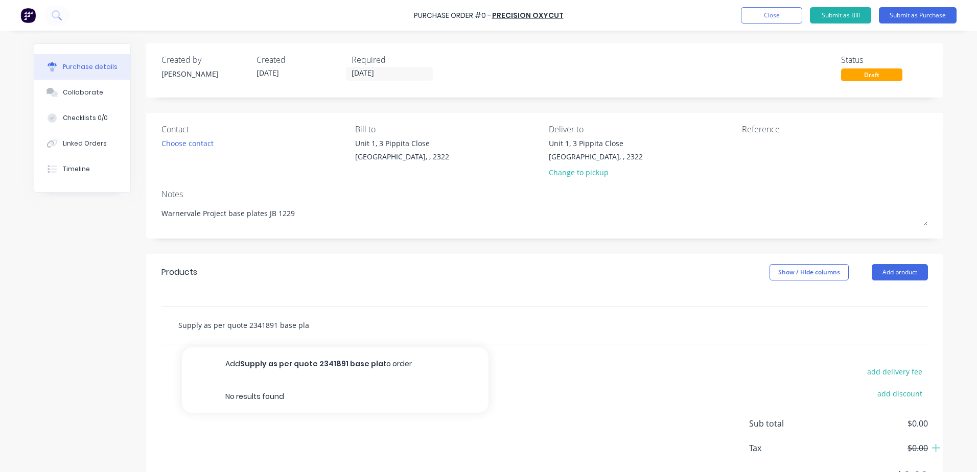
type input "Supply as per quote 2341891 base plat"
type textarea "x"
type input "Supply as per quote 2341891 base plate"
type textarea "x"
type input "Supply as per quote 2341891 base plates"
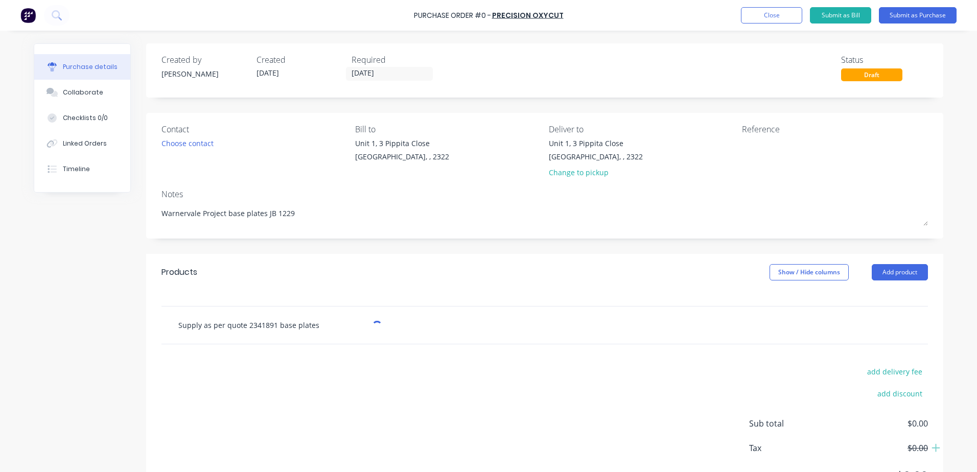
type textarea "x"
type input "Supply as per quote 2341891 base plates"
click at [403, 315] on div "Supply as per quote 2341891 base plates Add Supply as per quote 2341891 base pl…" at bounding box center [323, 325] width 307 height 20
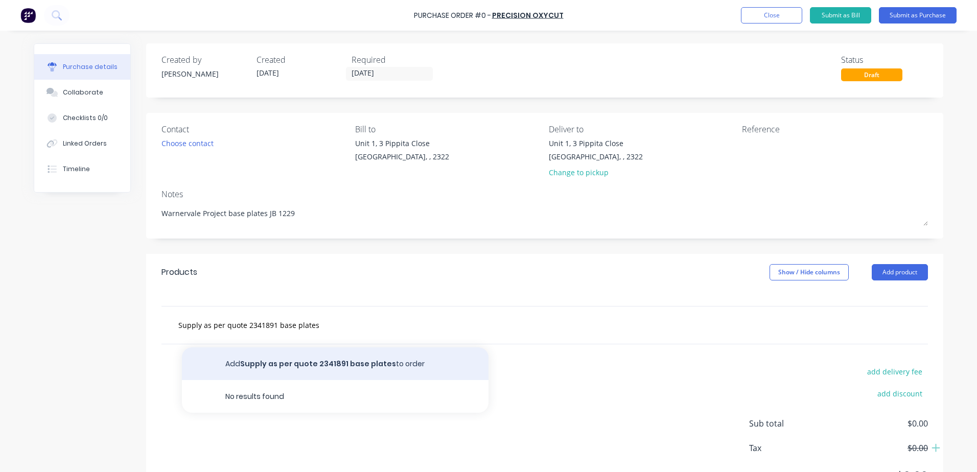
click at [382, 363] on button "Add Supply as per quote 2341891 base plates to order" at bounding box center [335, 364] width 307 height 33
type textarea "x"
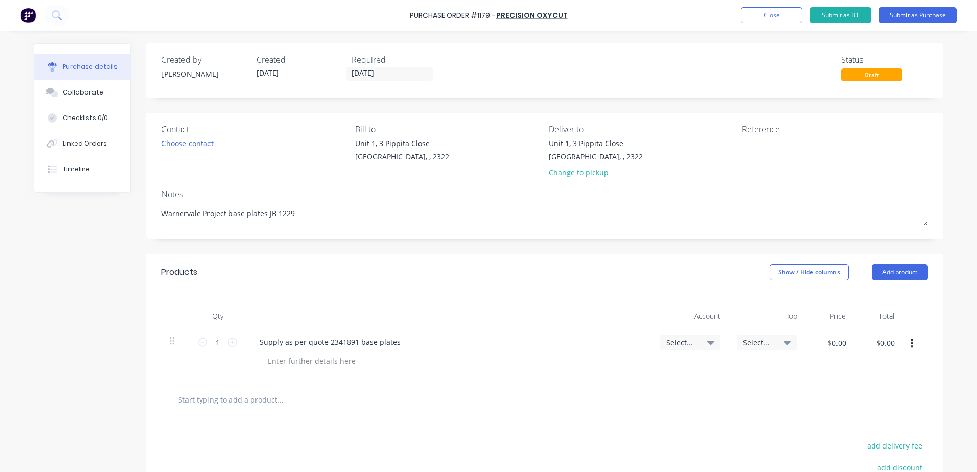
click at [708, 343] on icon at bounding box center [710, 343] width 7 height 4
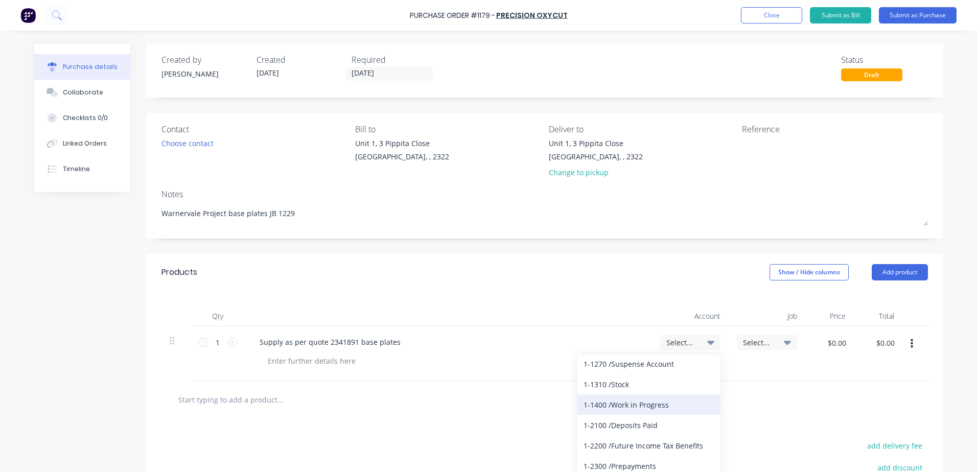
click at [645, 406] on div "1-1400 / Work in Progress" at bounding box center [649, 405] width 143 height 20
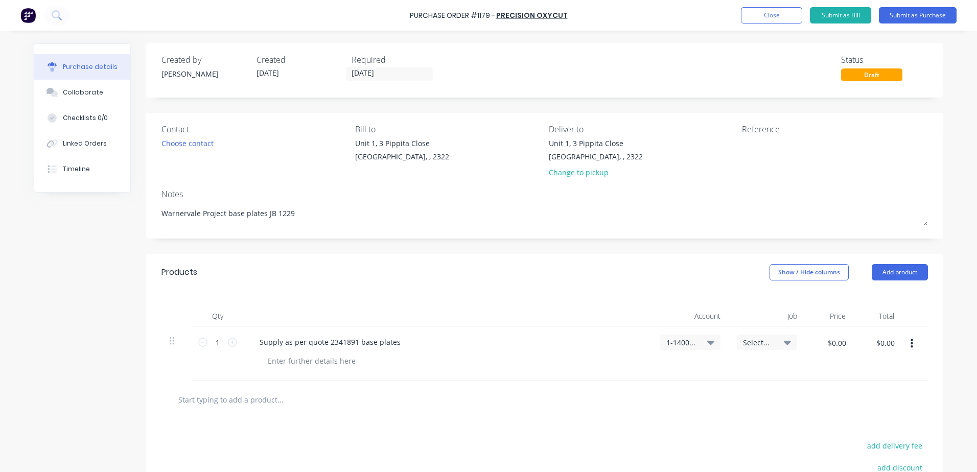
click at [772, 343] on div "Select..." at bounding box center [767, 342] width 48 height 9
click at [754, 342] on span "Select..." at bounding box center [758, 342] width 31 height 11
type textarea "x"
click at [720, 379] on input at bounding box center [733, 373] width 105 height 20
type input "1229"
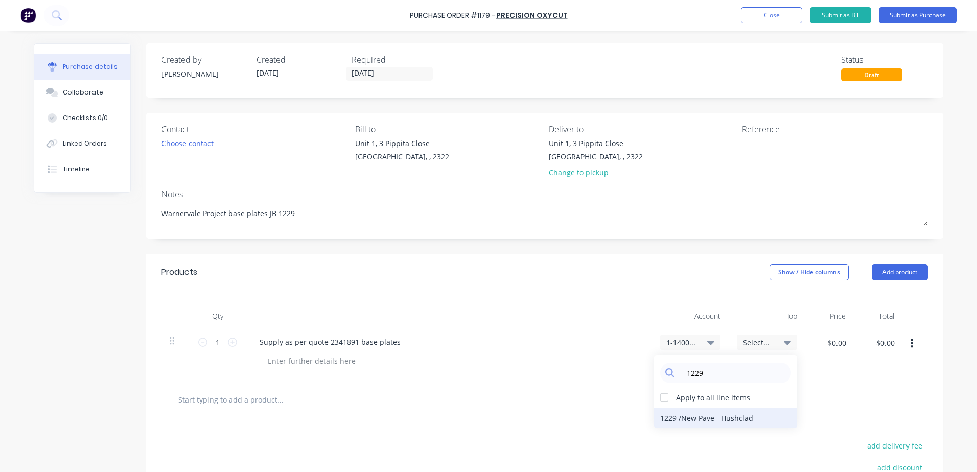
click at [715, 424] on div "1229 / New Pave - [GEOGRAPHIC_DATA]" at bounding box center [725, 418] width 143 height 20
click at [842, 343] on input "$0.00" at bounding box center [836, 343] width 31 height 16
click at [838, 342] on input "$0.00" at bounding box center [836, 343] width 31 height 16
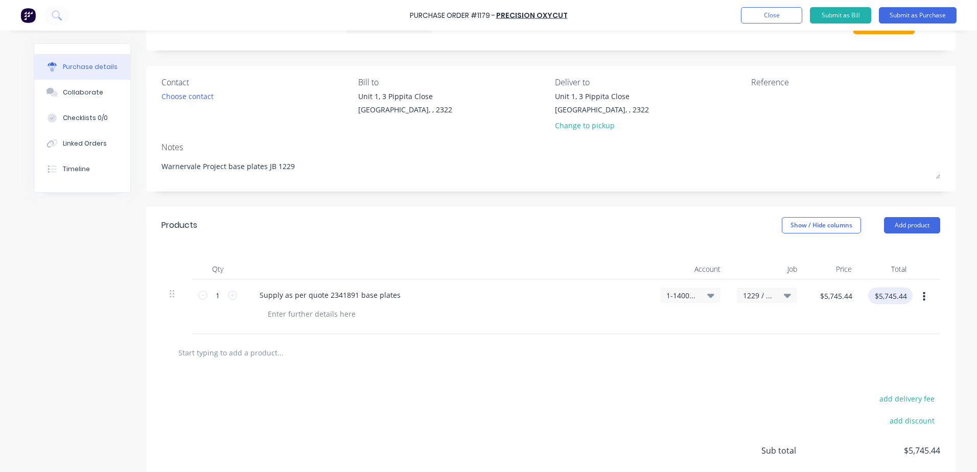
scroll to position [0, 0]
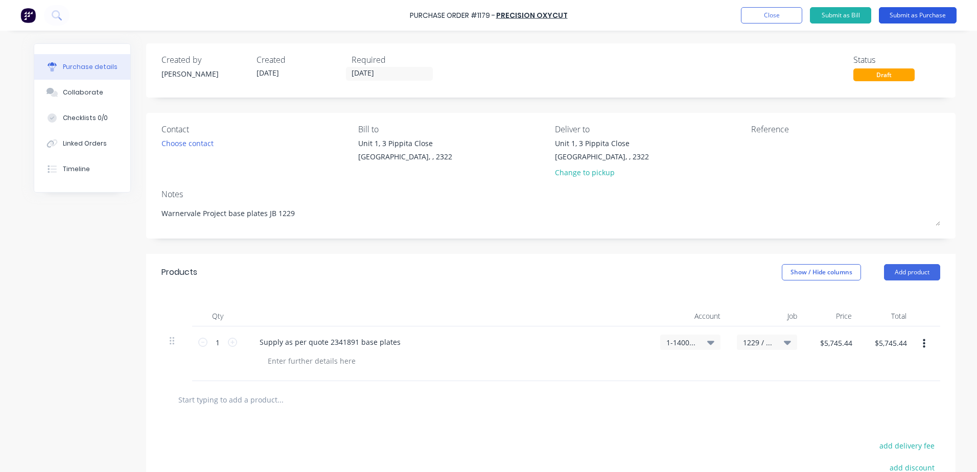
click at [918, 17] on button "Submit as Purchase" at bounding box center [918, 15] width 78 height 16
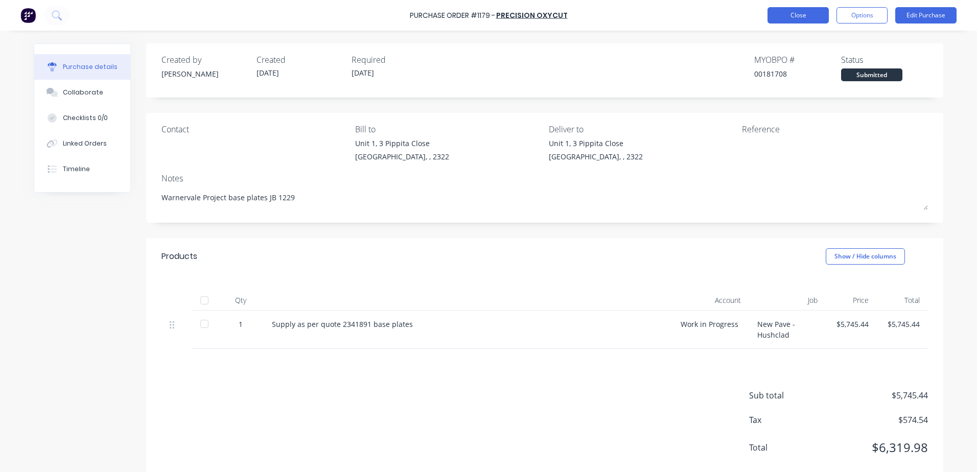
click at [806, 19] on button "Close" at bounding box center [798, 15] width 61 height 16
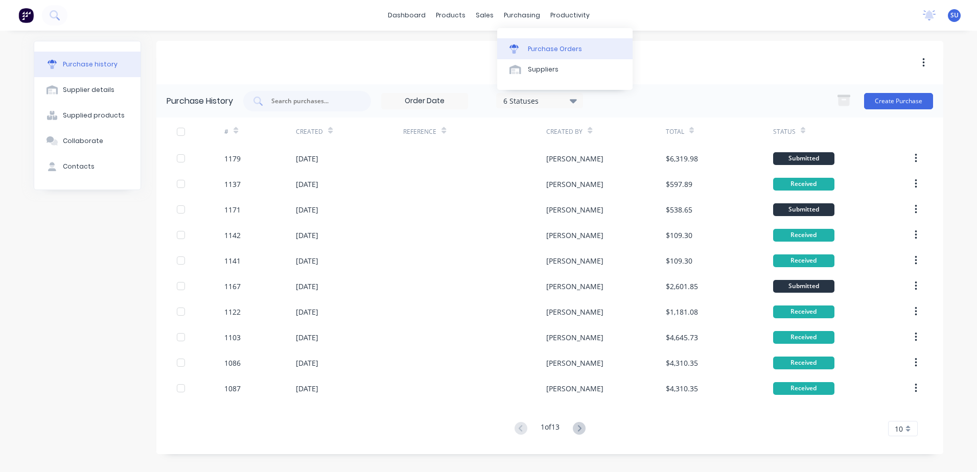
click at [542, 51] on div "Purchase Orders" at bounding box center [555, 48] width 54 height 9
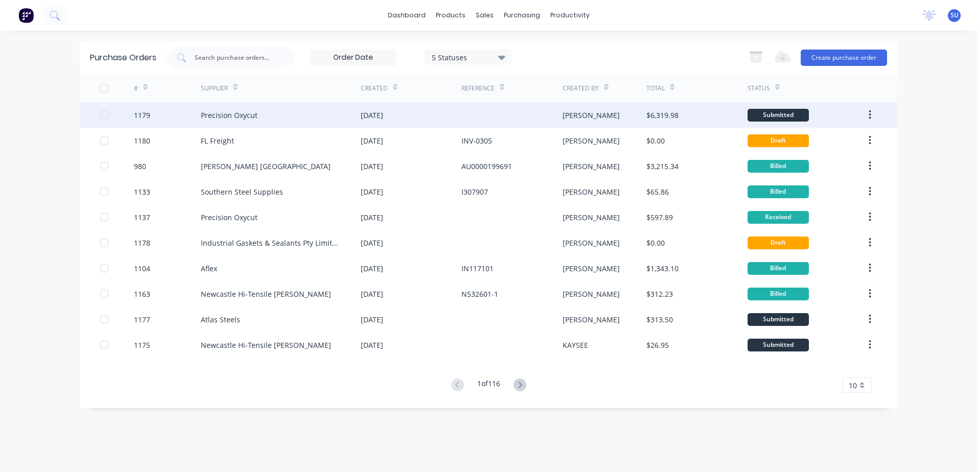
click at [270, 117] on div "Precision Oxycut" at bounding box center [281, 115] width 160 height 26
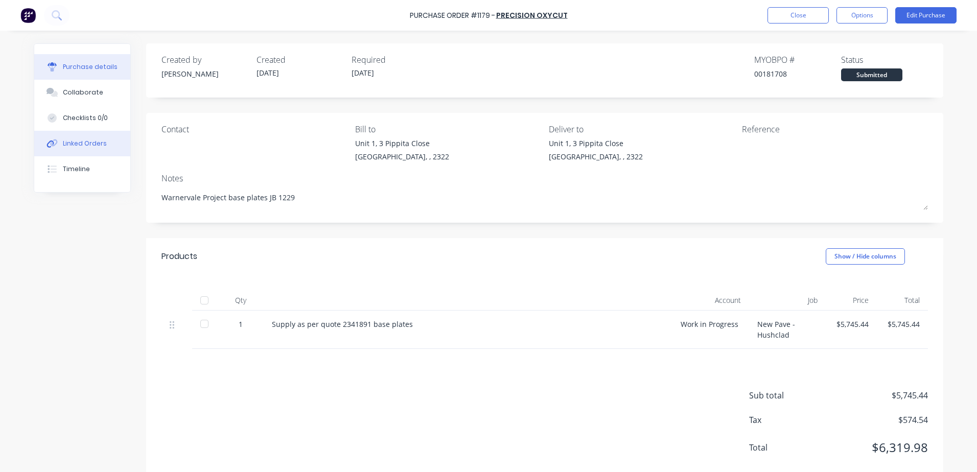
click at [87, 142] on div "Linked Orders" at bounding box center [85, 143] width 44 height 9
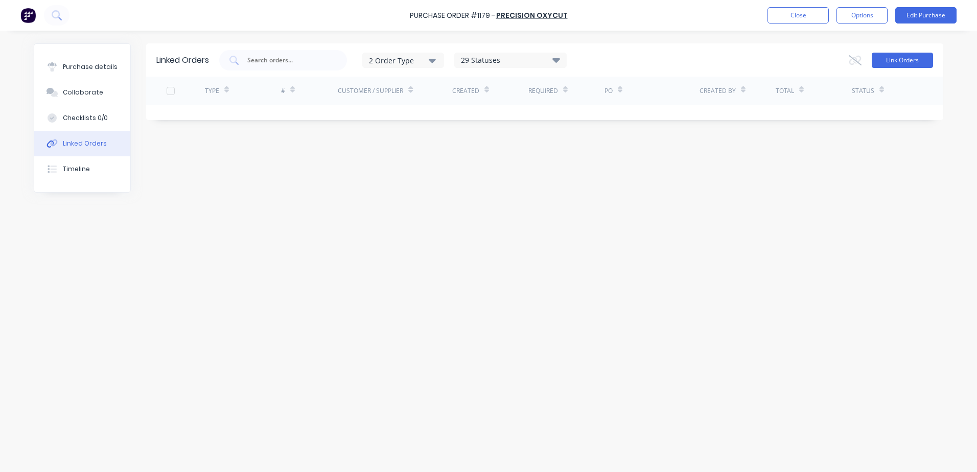
click at [905, 59] on button "Link Orders" at bounding box center [902, 60] width 61 height 15
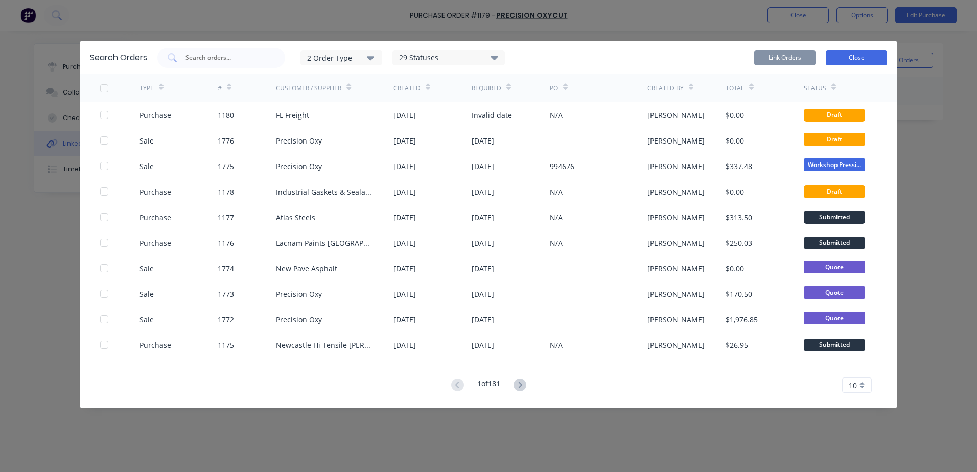
click at [862, 58] on button "Close" at bounding box center [856, 57] width 61 height 15
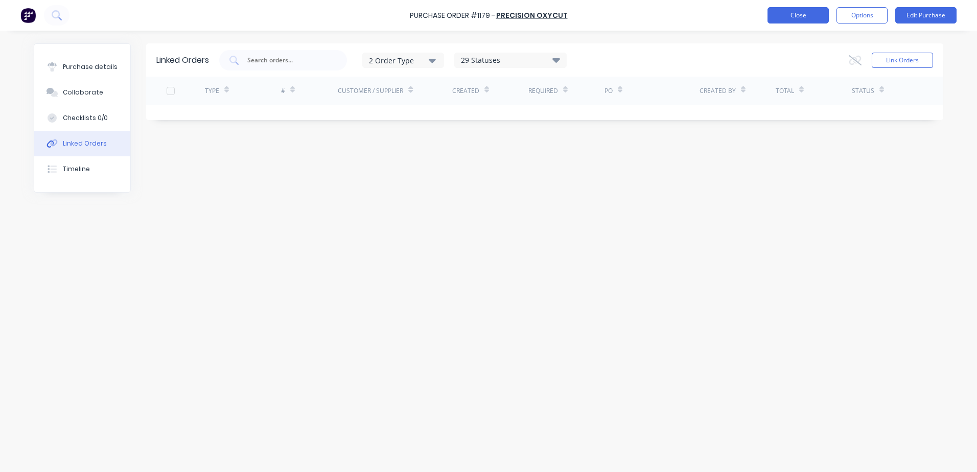
click at [799, 16] on button "Close" at bounding box center [798, 15] width 61 height 16
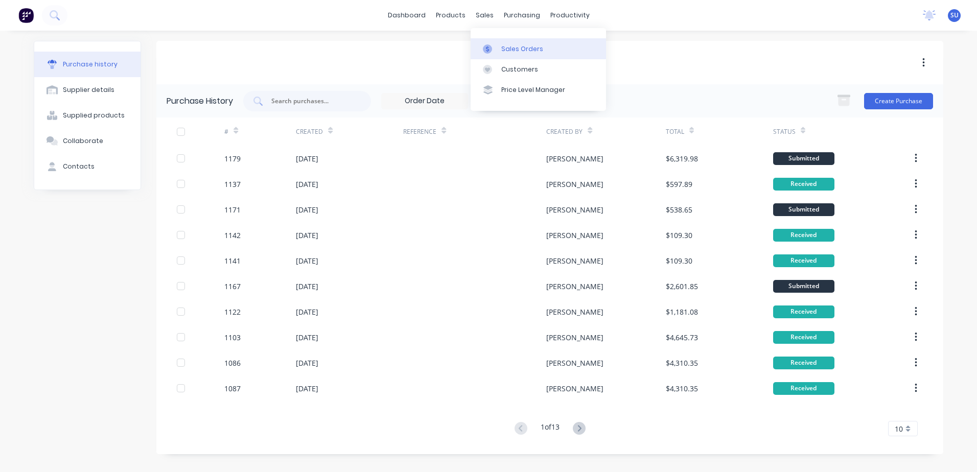
click at [511, 51] on div "Sales Orders" at bounding box center [522, 48] width 42 height 9
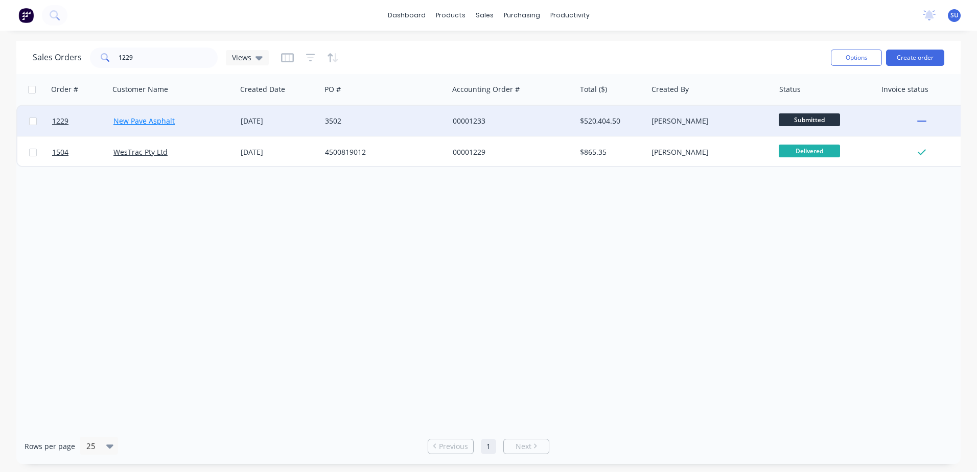
click at [132, 123] on link "New Pave Asphalt" at bounding box center [143, 121] width 61 height 10
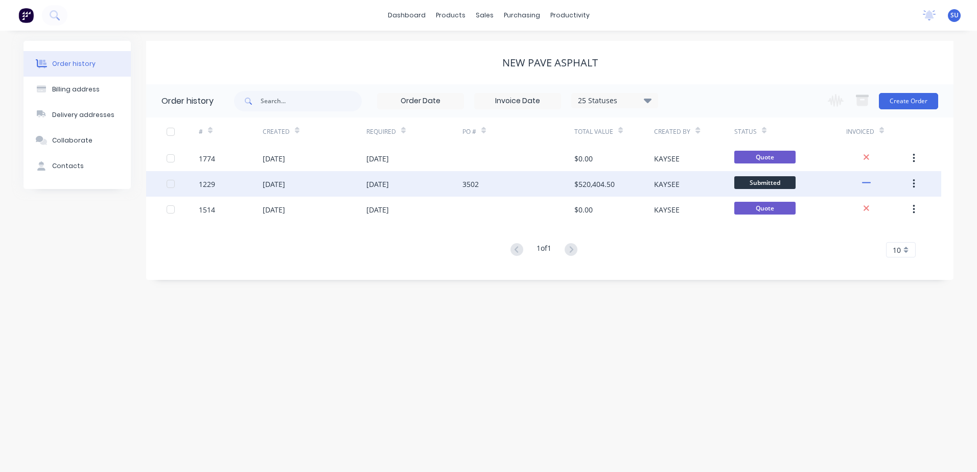
click at [282, 187] on div "[DATE]" at bounding box center [274, 184] width 22 height 11
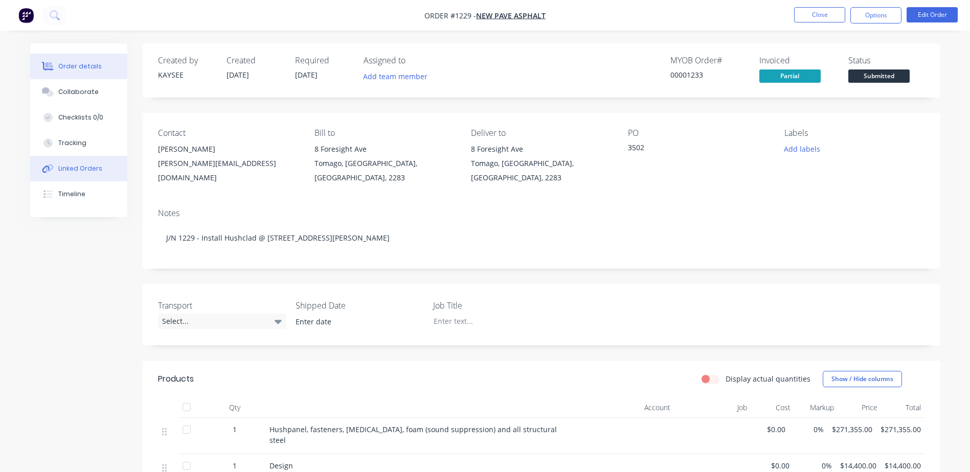
click at [90, 168] on div "Linked Orders" at bounding box center [80, 168] width 44 height 9
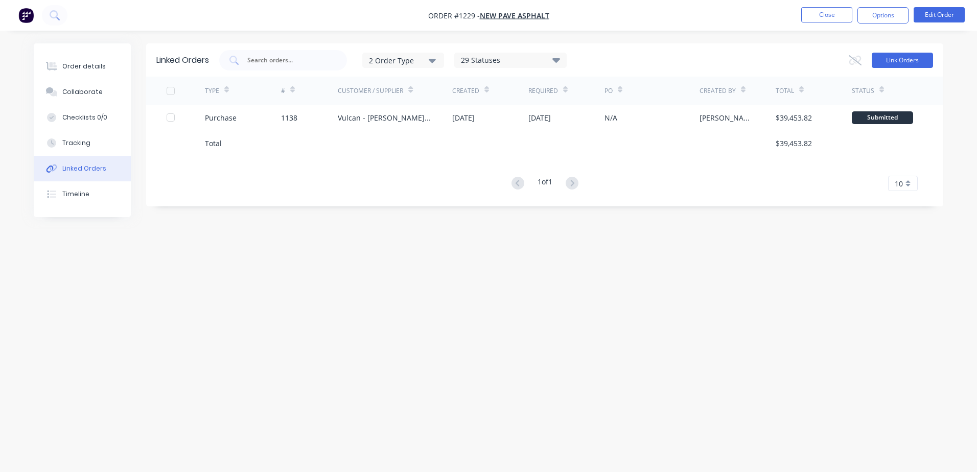
click at [907, 61] on button "Link Orders" at bounding box center [902, 60] width 61 height 15
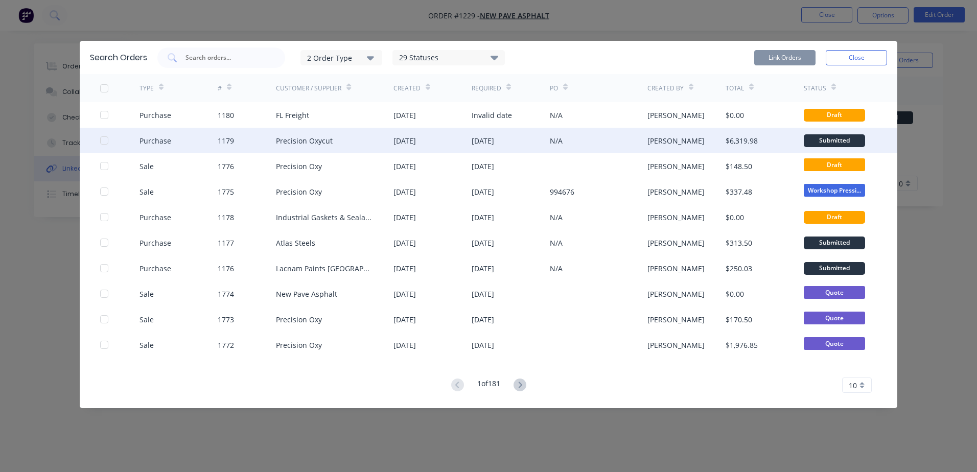
click at [103, 141] on div at bounding box center [104, 140] width 20 height 20
click at [404, 144] on div "[DATE]" at bounding box center [405, 140] width 22 height 11
click at [785, 57] on button "Link Orders" at bounding box center [784, 57] width 61 height 15
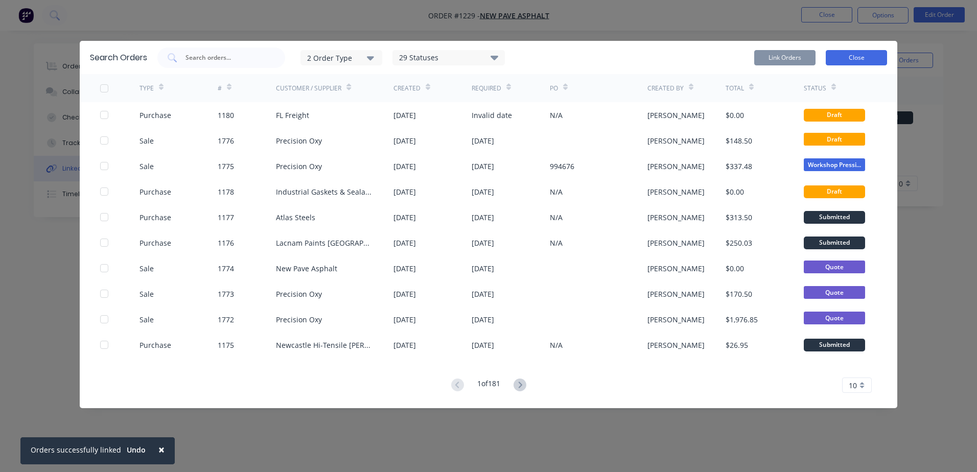
click at [854, 59] on button "Close" at bounding box center [856, 57] width 61 height 15
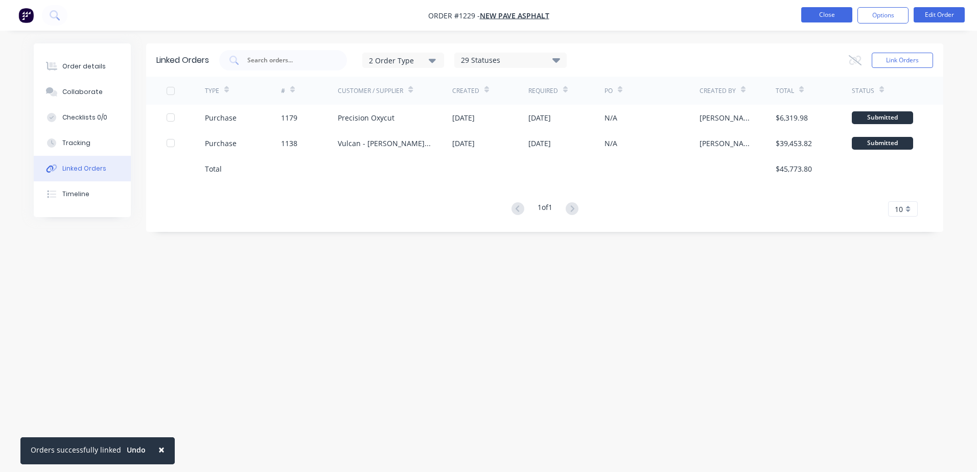
click at [820, 16] on button "Close" at bounding box center [826, 14] width 51 height 15
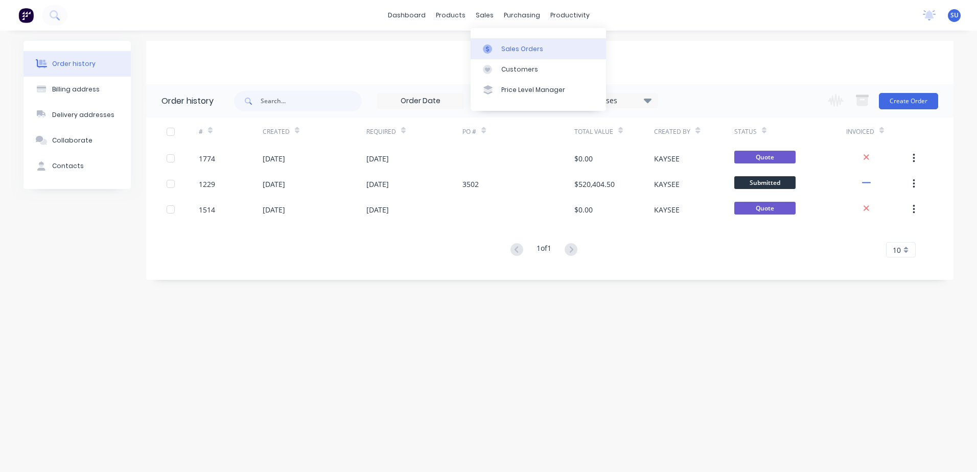
click at [509, 52] on div "Sales Orders" at bounding box center [522, 48] width 42 height 9
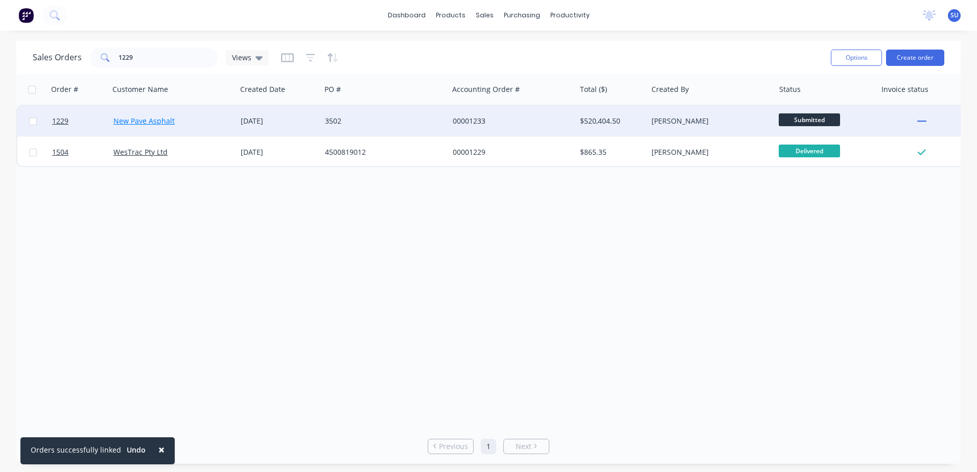
click at [141, 124] on link "New Pave Asphalt" at bounding box center [143, 121] width 61 height 10
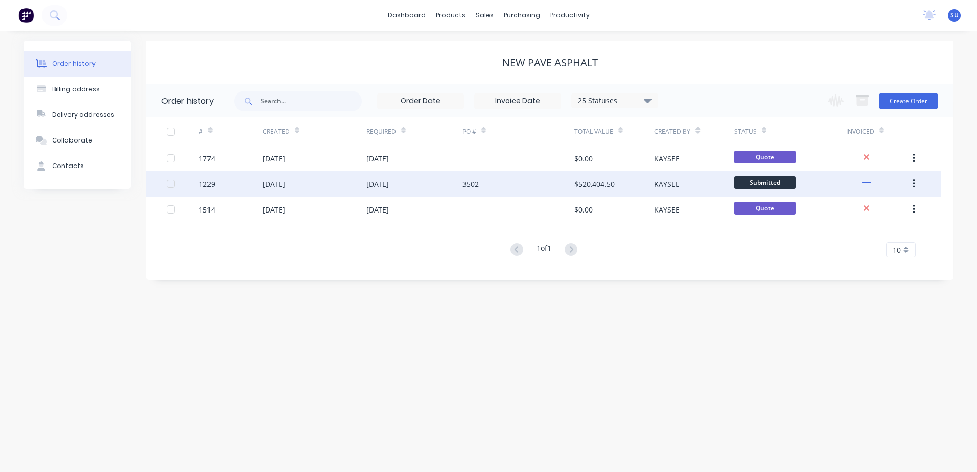
click at [253, 186] on div "1229" at bounding box center [231, 184] width 64 height 26
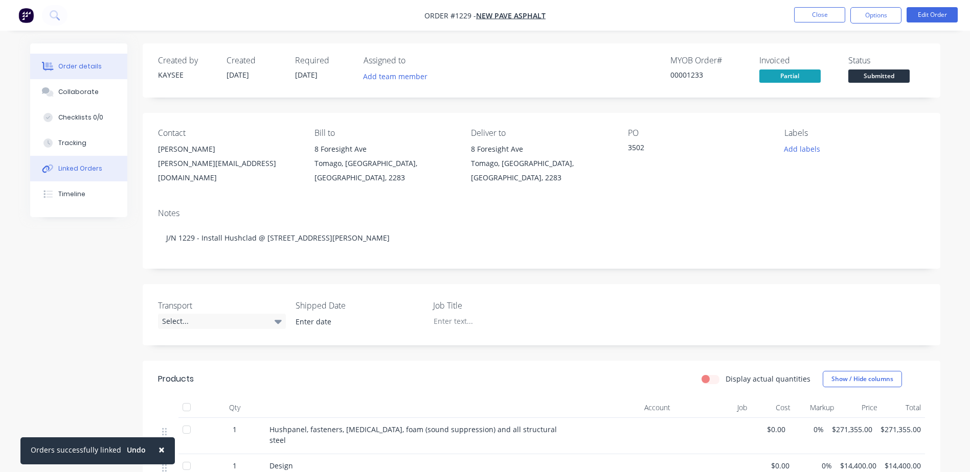
click at [91, 171] on div "Linked Orders" at bounding box center [80, 168] width 44 height 9
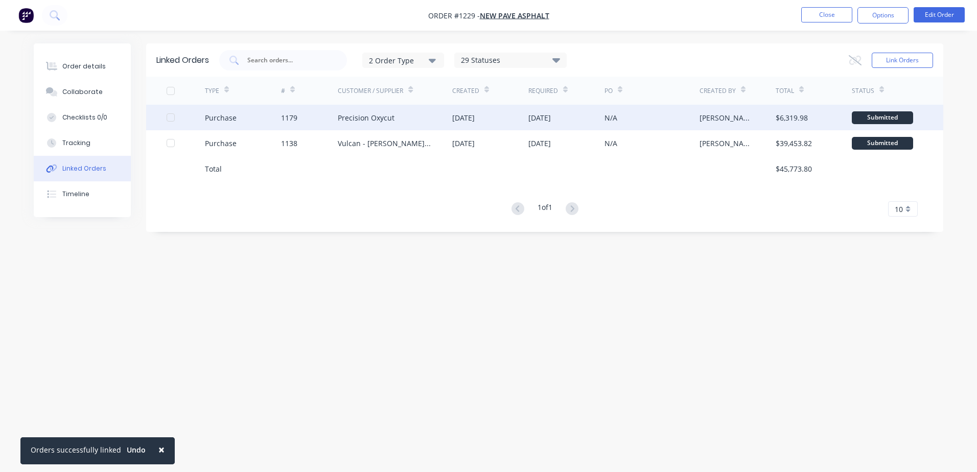
click at [347, 119] on div "Precision Oxycut" at bounding box center [366, 117] width 57 height 11
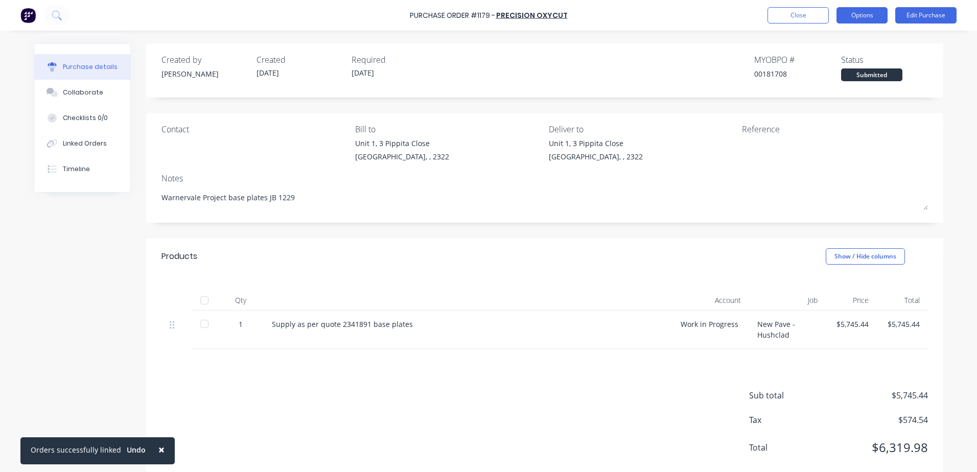
click at [877, 16] on button "Options" at bounding box center [862, 15] width 51 height 16
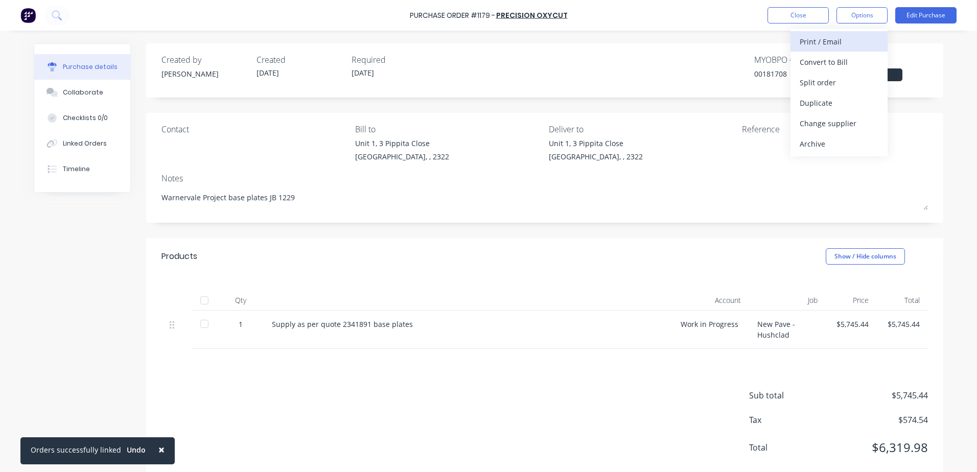
click at [838, 44] on div "Print / Email" at bounding box center [839, 41] width 79 height 15
click at [828, 60] on div "With pricing" at bounding box center [839, 62] width 79 height 15
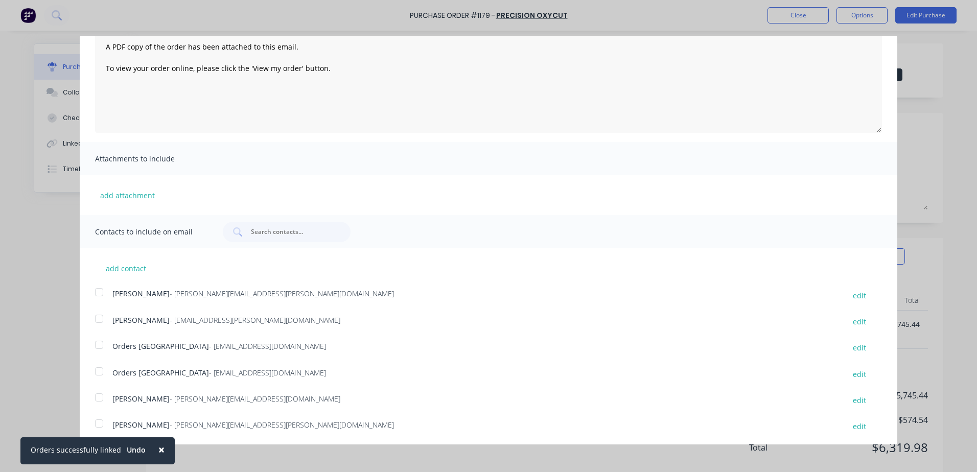
scroll to position [82, 0]
click at [100, 344] on div at bounding box center [99, 344] width 20 height 20
click at [101, 395] on div at bounding box center [99, 396] width 20 height 20
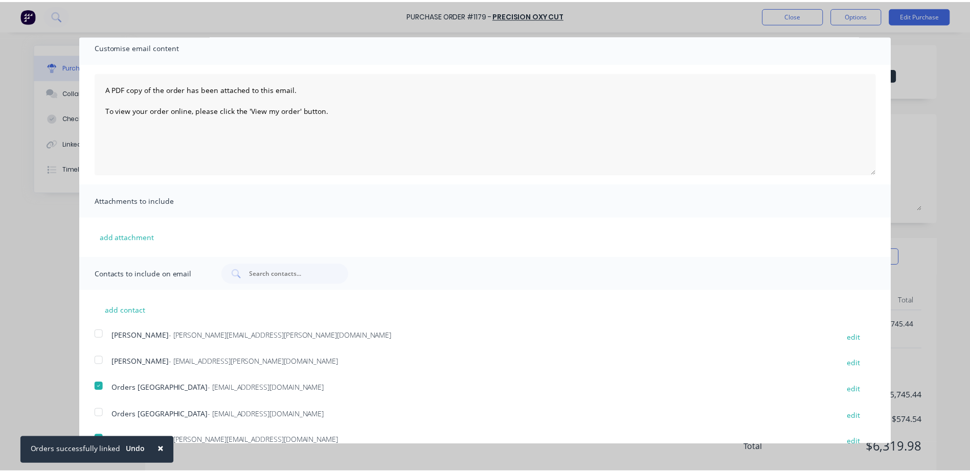
scroll to position [0, 0]
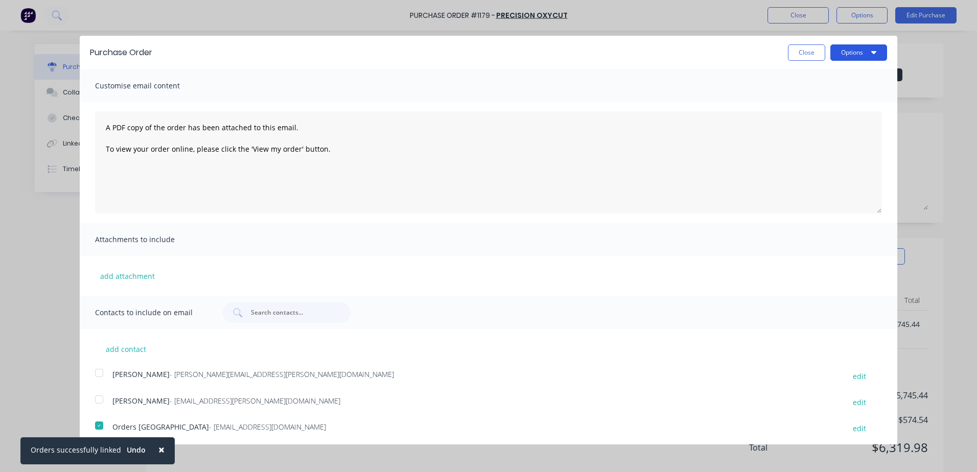
click at [843, 53] on button "Options" at bounding box center [859, 52] width 57 height 16
click at [812, 101] on div "Email" at bounding box center [838, 98] width 79 height 15
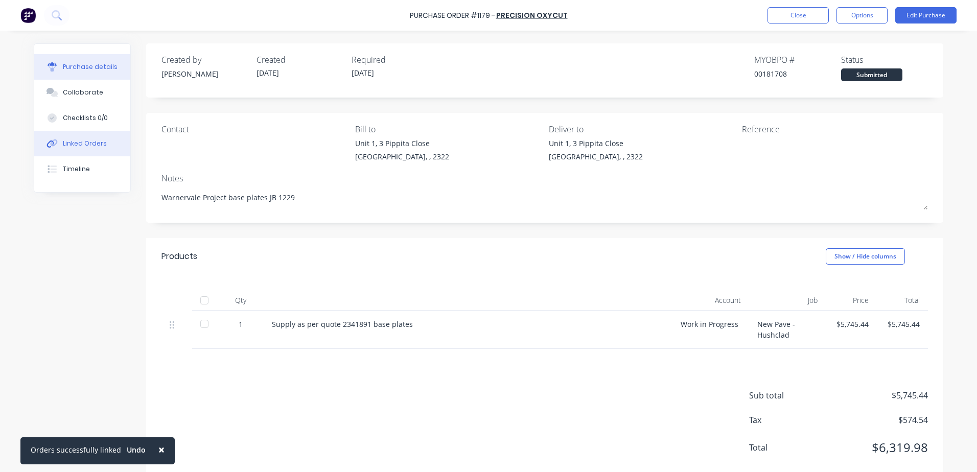
click at [107, 146] on button "Linked Orders" at bounding box center [82, 144] width 96 height 26
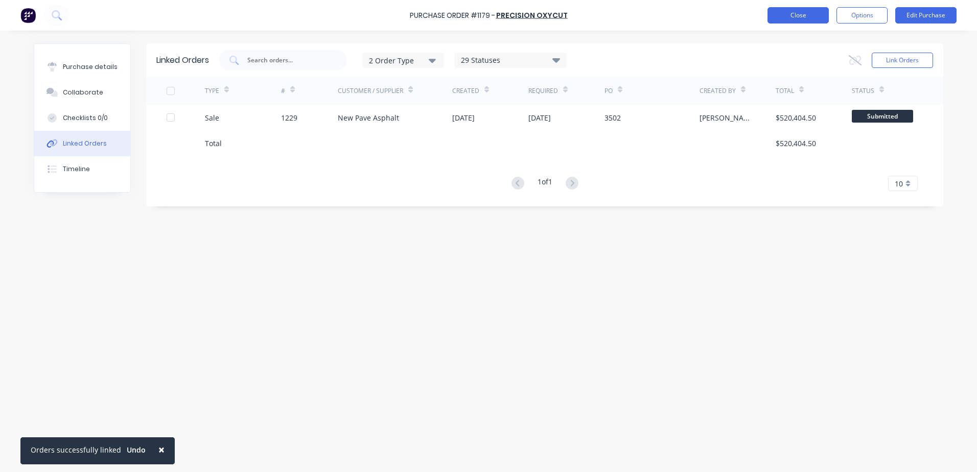
click at [798, 16] on button "Close" at bounding box center [798, 15] width 61 height 16
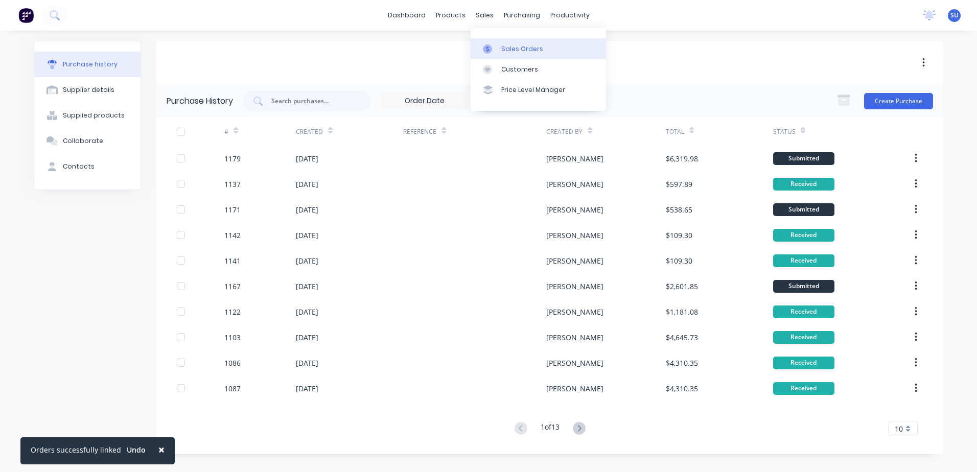
click at [509, 48] on div "Sales Orders" at bounding box center [522, 48] width 42 height 9
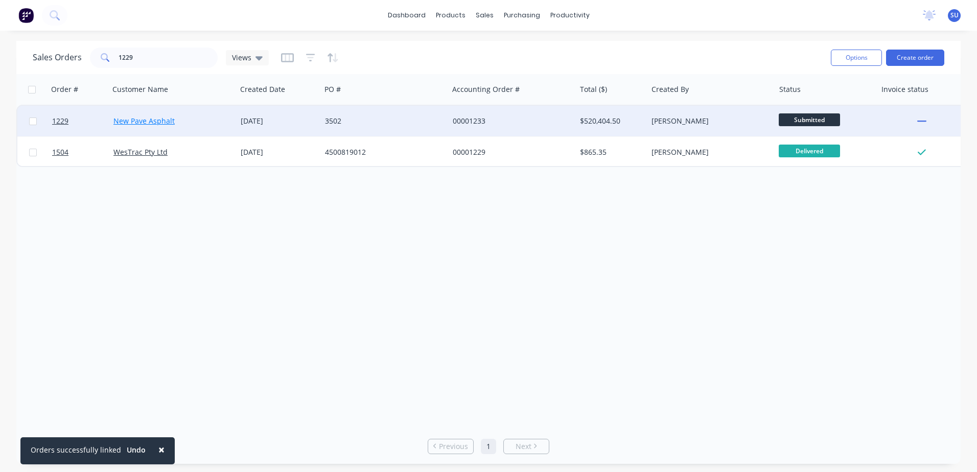
click at [144, 124] on link "New Pave Asphalt" at bounding box center [143, 121] width 61 height 10
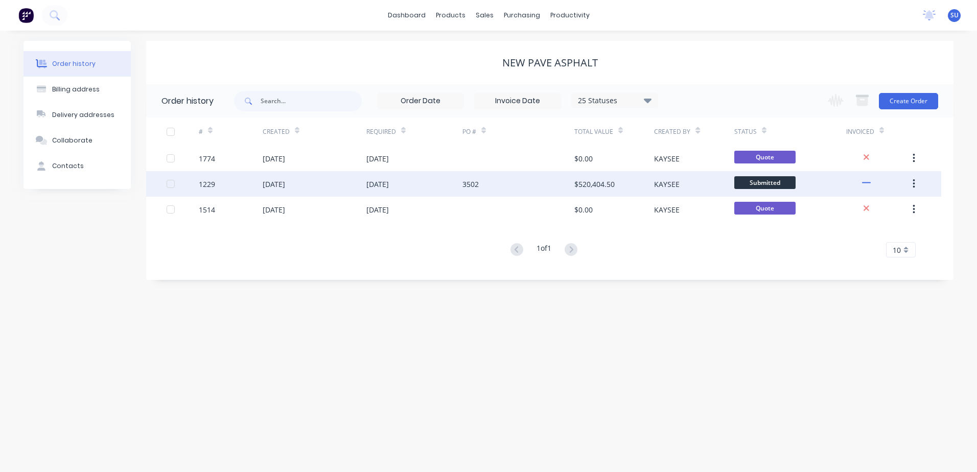
click at [308, 186] on div "[DATE]" at bounding box center [315, 184] width 104 height 26
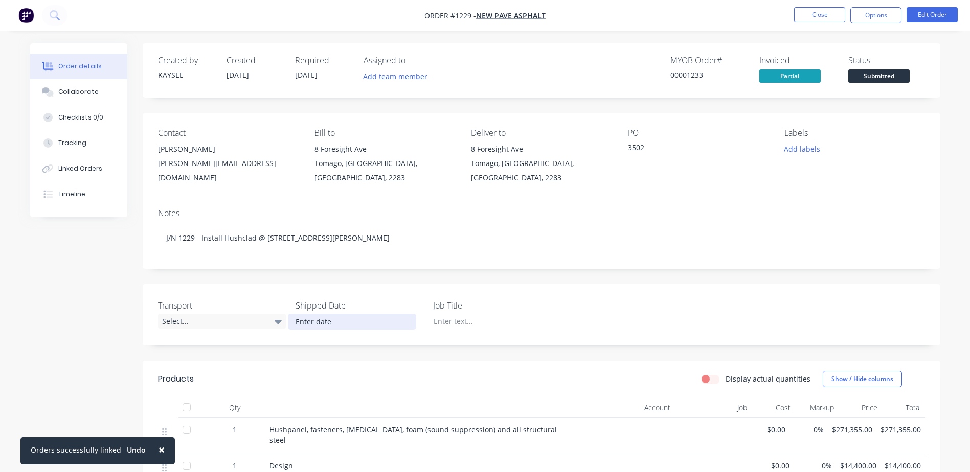
scroll to position [208, 0]
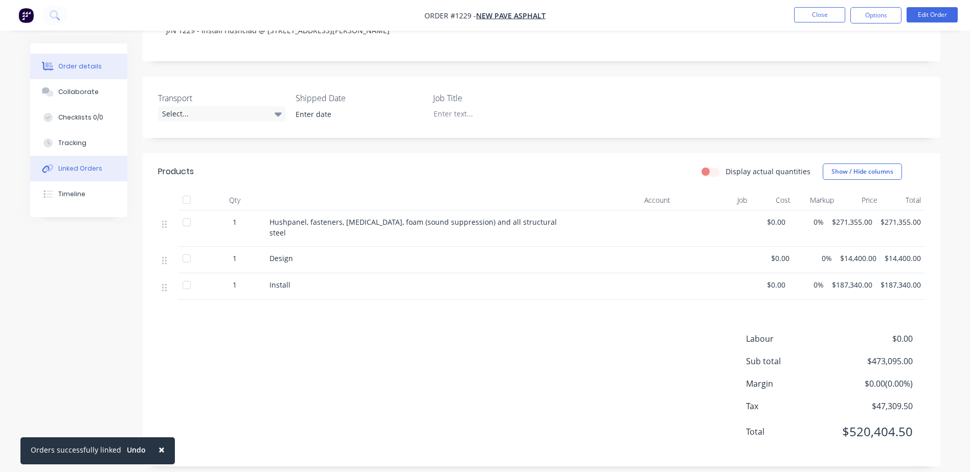
click at [63, 172] on div "Linked Orders" at bounding box center [80, 168] width 44 height 9
